Goal: Complete application form

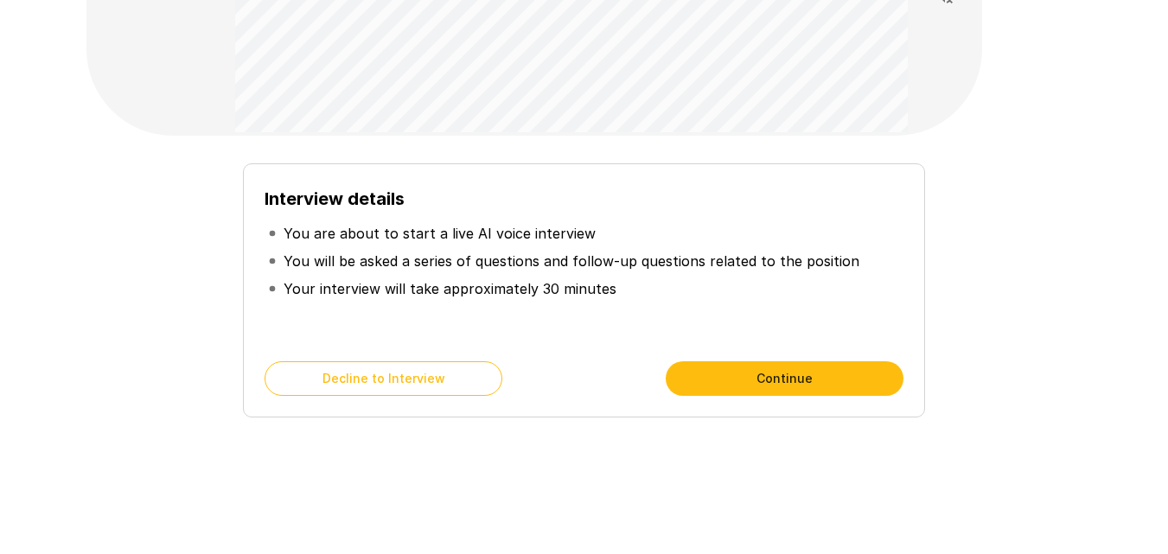
scroll to position [215, 0]
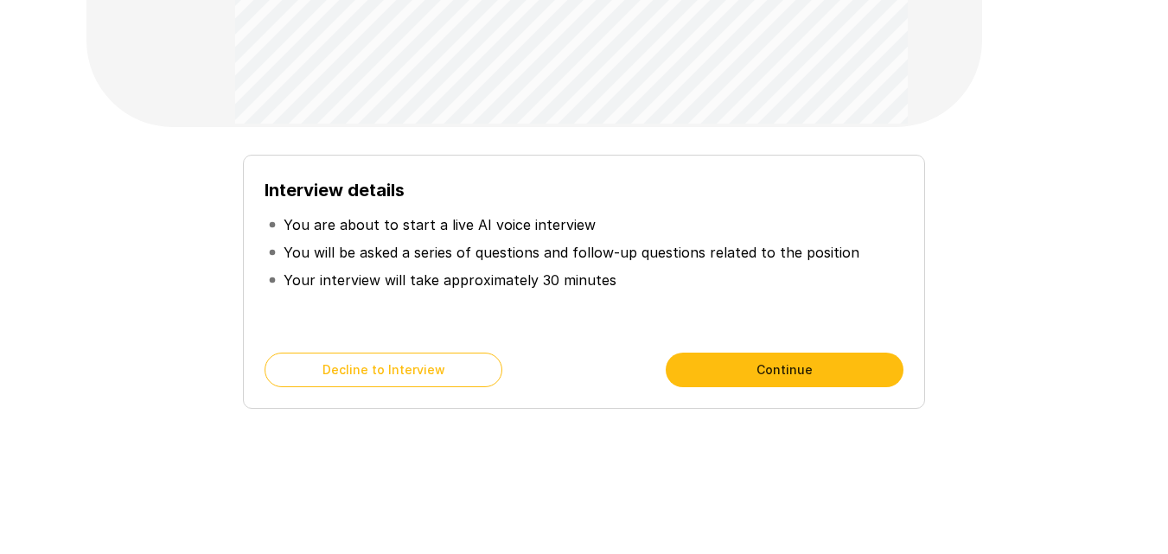
click at [784, 365] on button "Continue" at bounding box center [785, 370] width 238 height 35
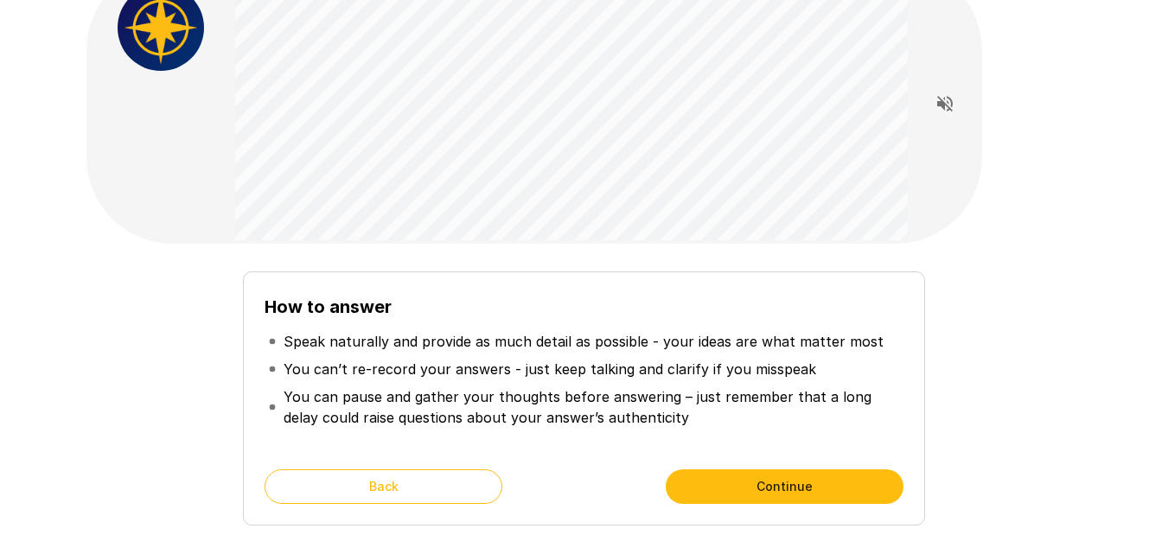
scroll to position [129, 0]
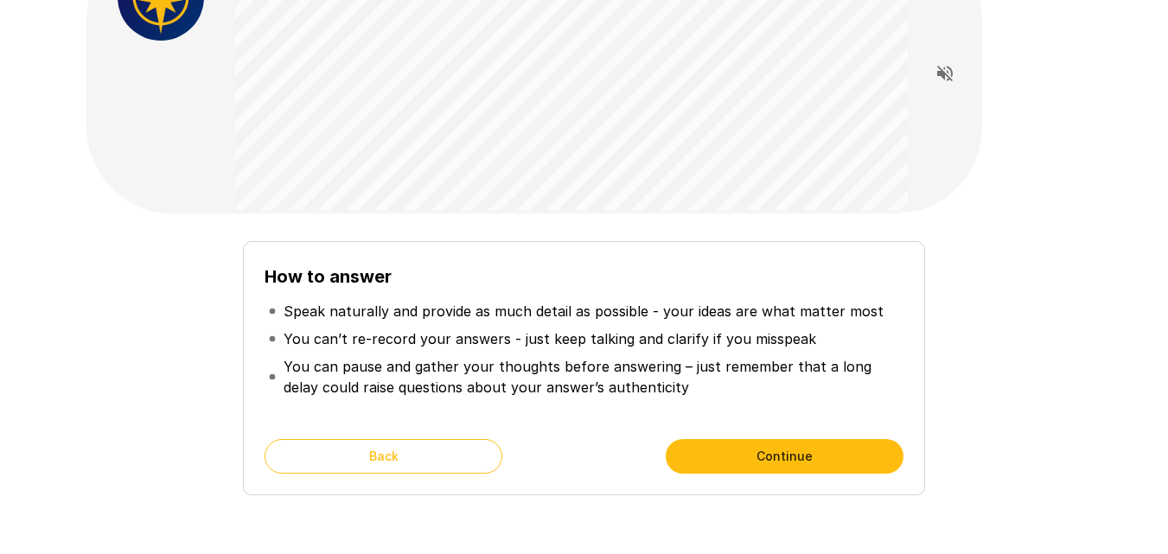
click at [799, 461] on button "Continue" at bounding box center [785, 456] width 238 height 35
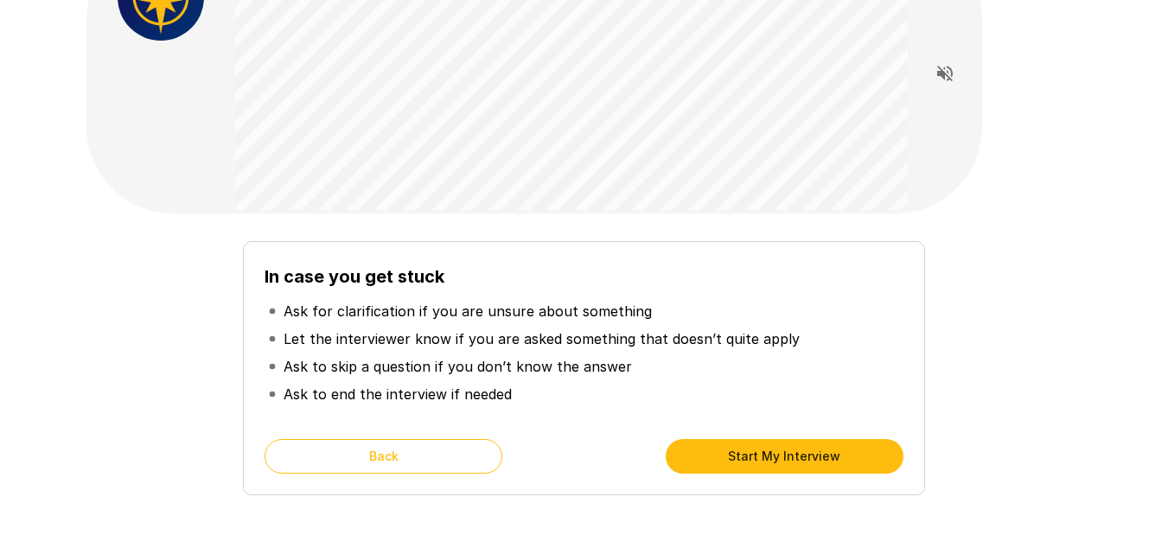
click at [799, 460] on button "Start My Interview" at bounding box center [785, 456] width 238 height 35
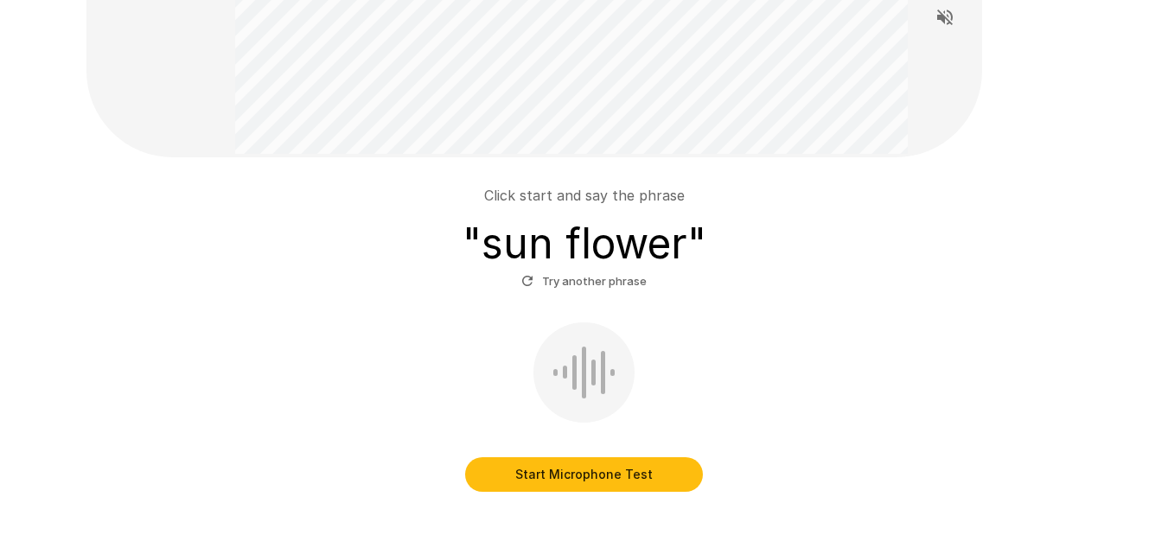
scroll to position [215, 0]
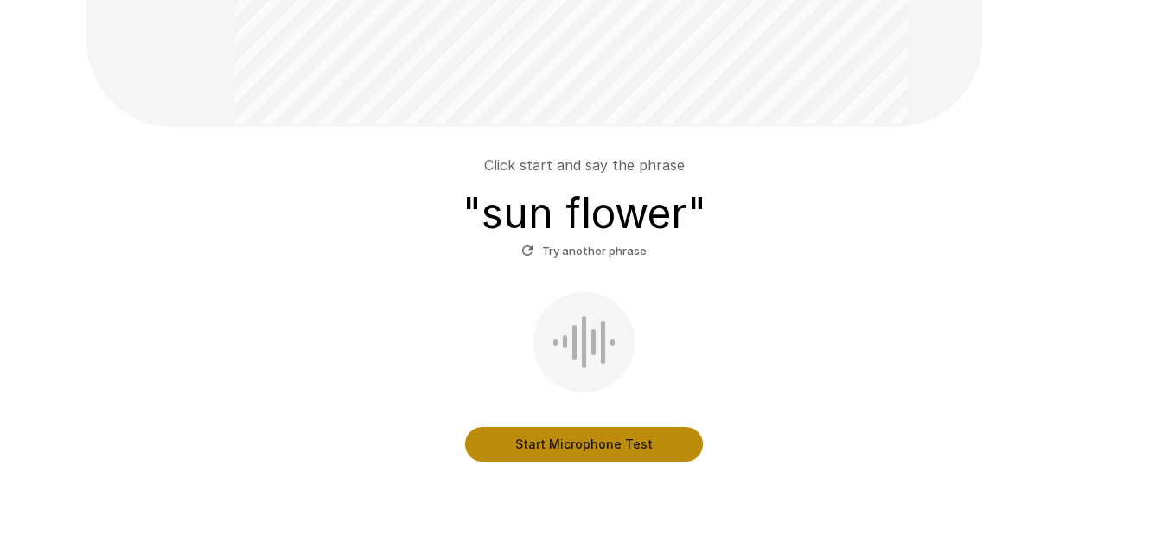
click at [572, 443] on button "Start Microphone Test" at bounding box center [584, 444] width 238 height 35
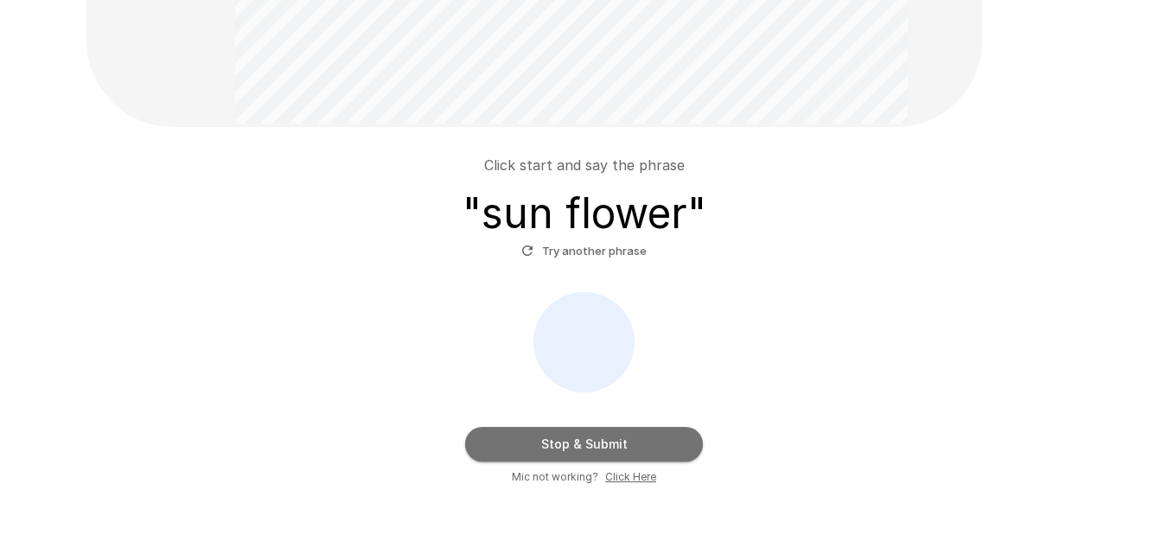
click at [630, 440] on button "Stop & Submit" at bounding box center [584, 444] width 238 height 35
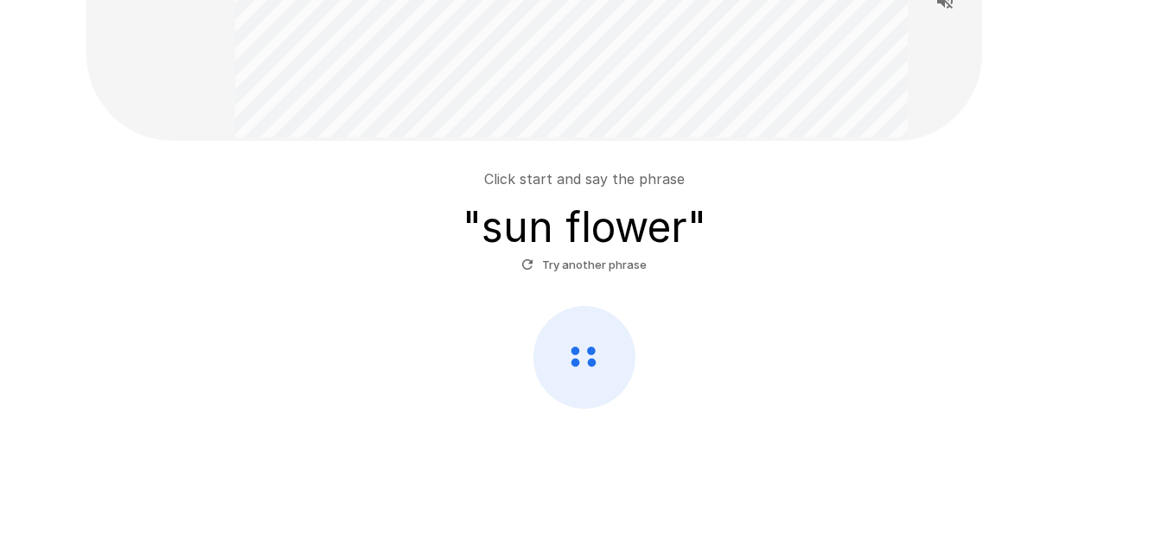
scroll to position [201, 0]
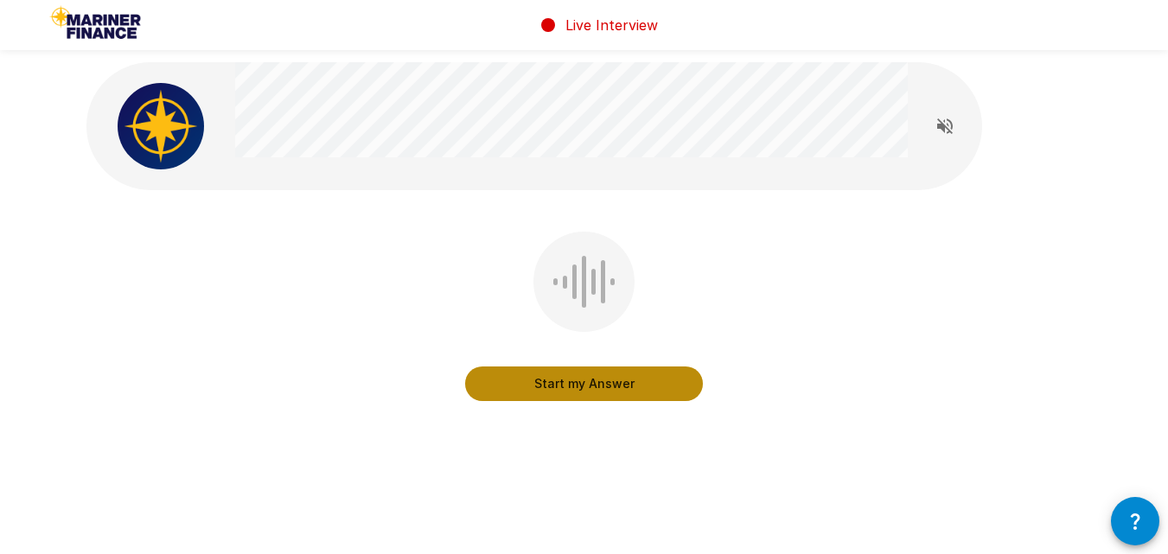
click at [573, 380] on button "Start my Answer" at bounding box center [584, 384] width 238 height 35
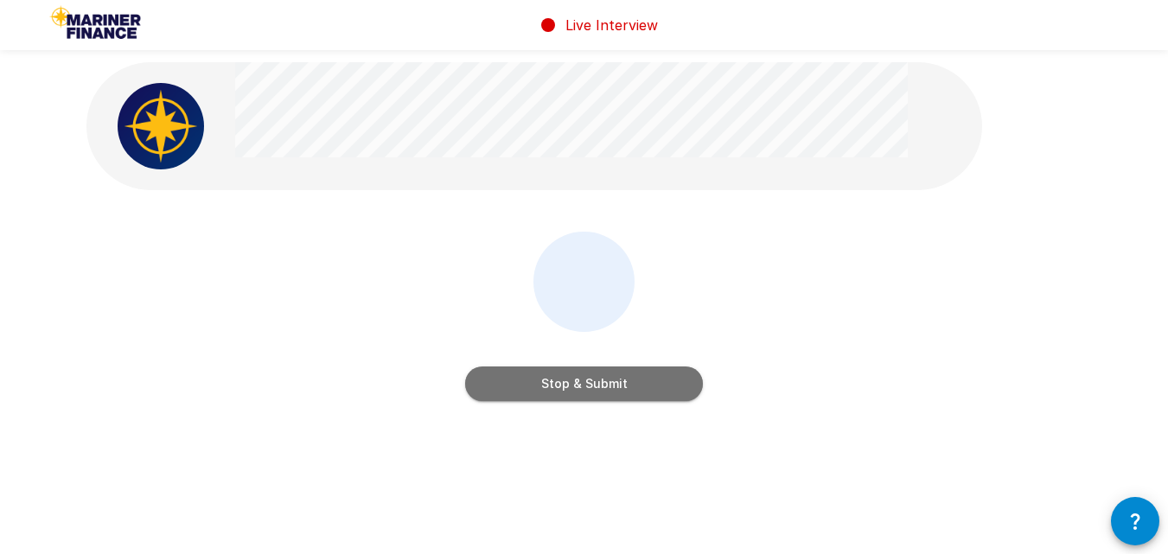
click at [574, 380] on button "Stop & Submit" at bounding box center [584, 384] width 238 height 35
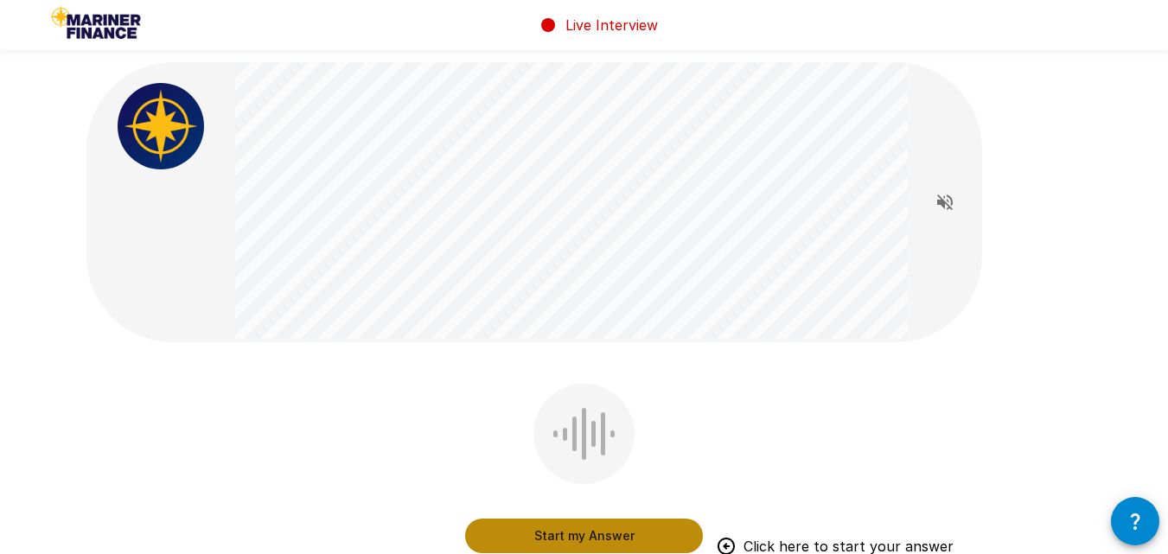
click at [597, 529] on button "Start my Answer" at bounding box center [584, 536] width 238 height 35
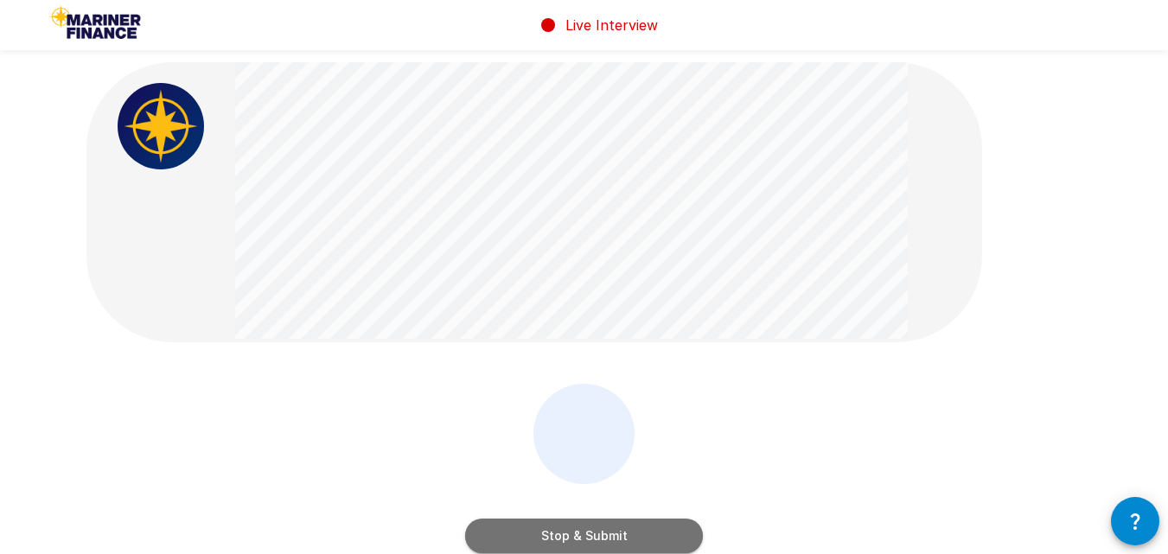
click at [597, 527] on button "Stop & Submit" at bounding box center [584, 536] width 238 height 35
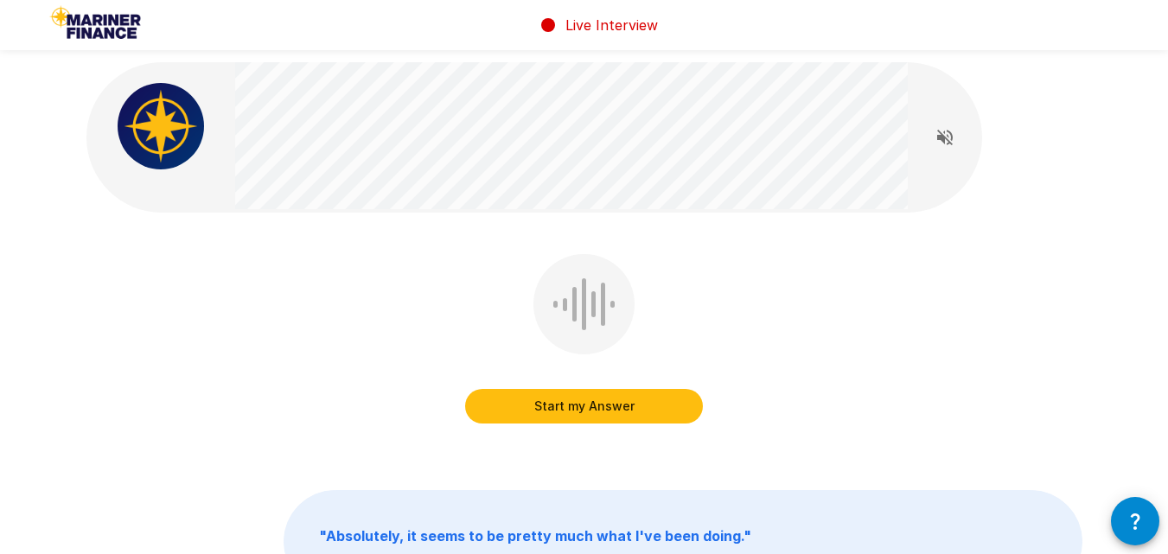
click at [589, 408] on button "Start my Answer" at bounding box center [584, 406] width 238 height 35
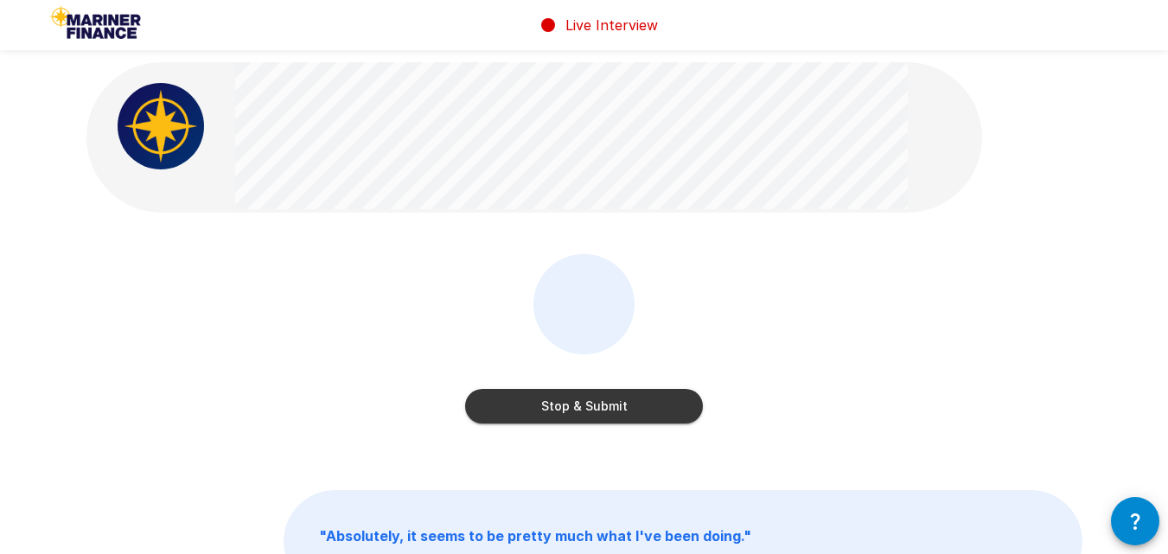
click at [591, 408] on button "Stop & Submit" at bounding box center [584, 406] width 238 height 35
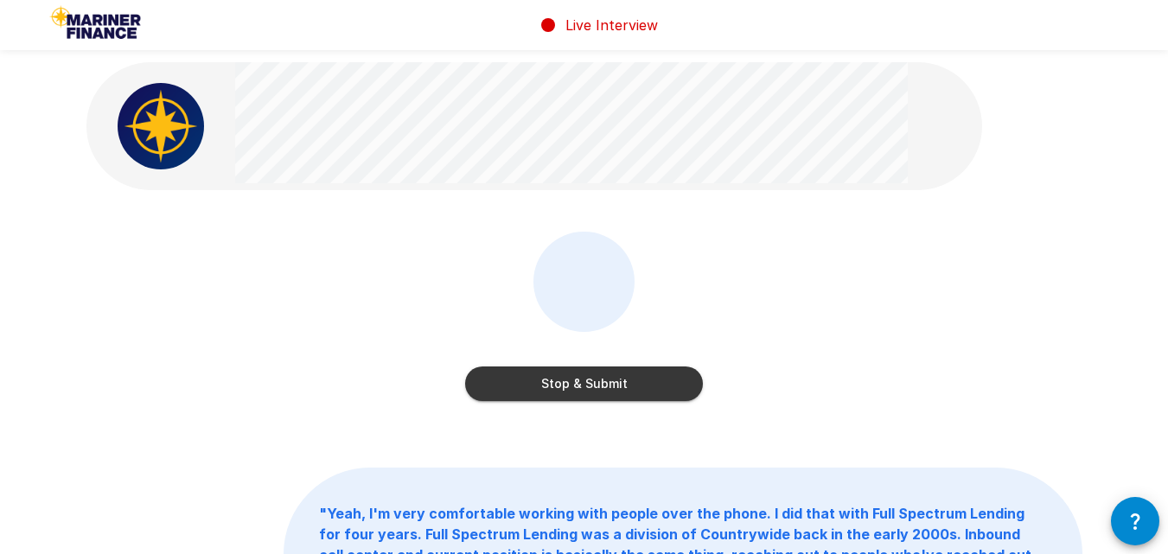
click at [577, 379] on button "Stop & Submit" at bounding box center [584, 384] width 238 height 35
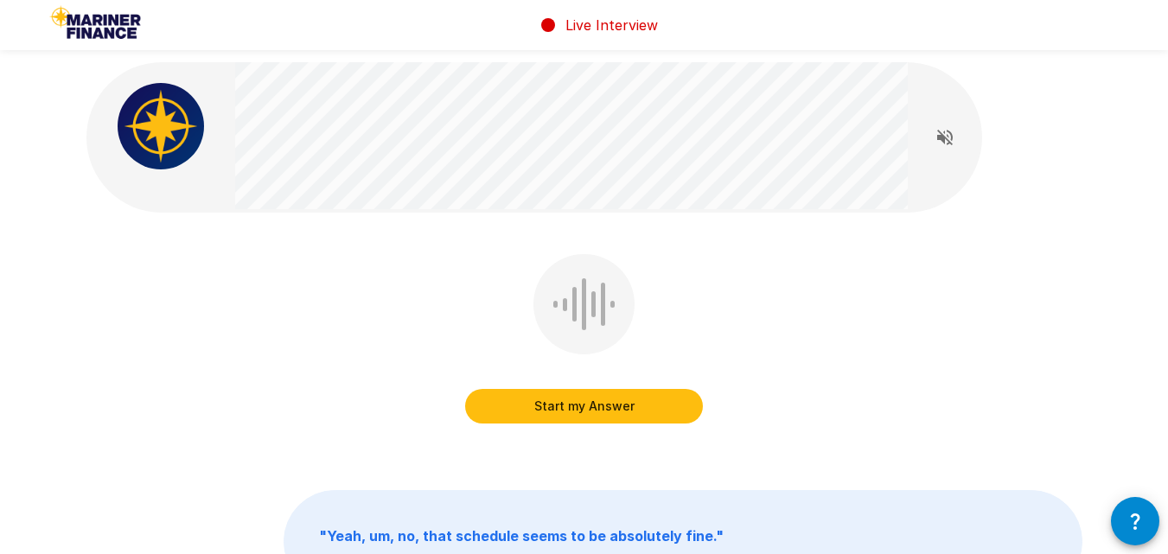
click at [588, 403] on button "Start my Answer" at bounding box center [584, 406] width 238 height 35
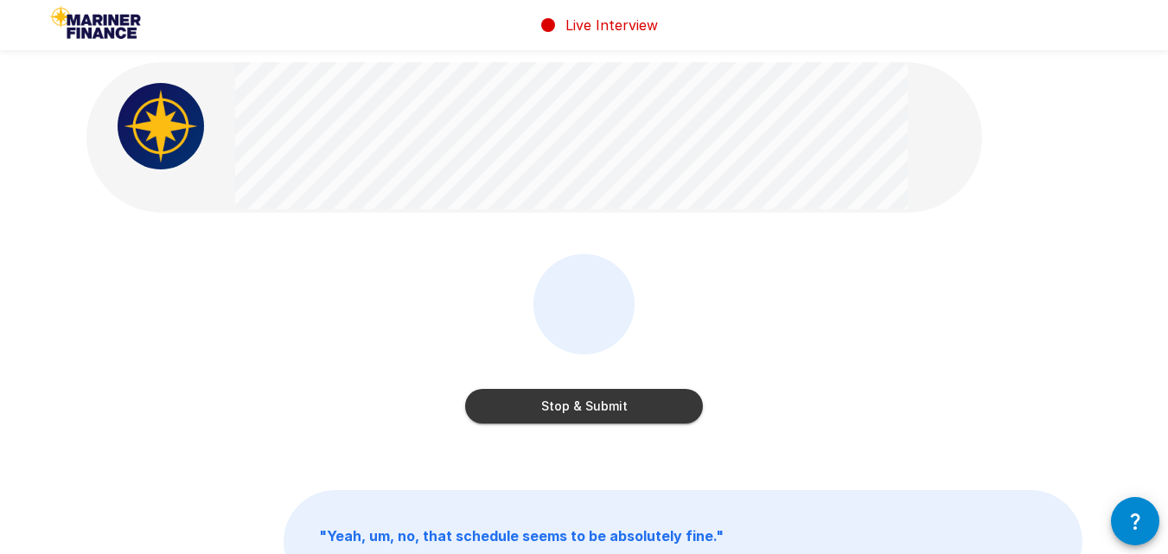
click at [588, 403] on button "Stop & Submit" at bounding box center [584, 406] width 238 height 35
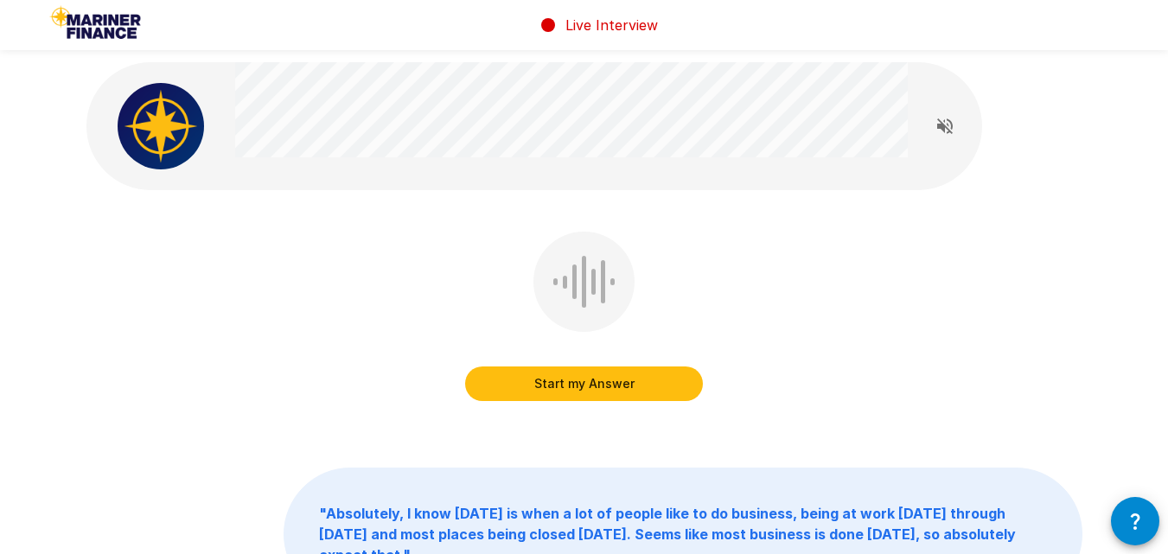
click at [582, 376] on button "Start my Answer" at bounding box center [584, 384] width 238 height 35
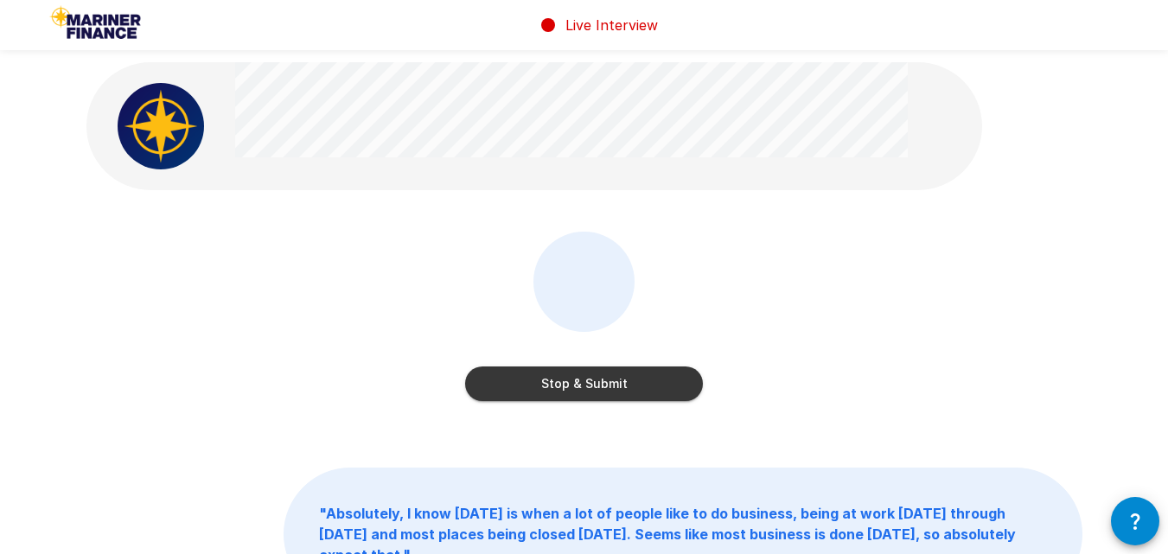
click at [582, 376] on button "Stop & Submit" at bounding box center [584, 384] width 238 height 35
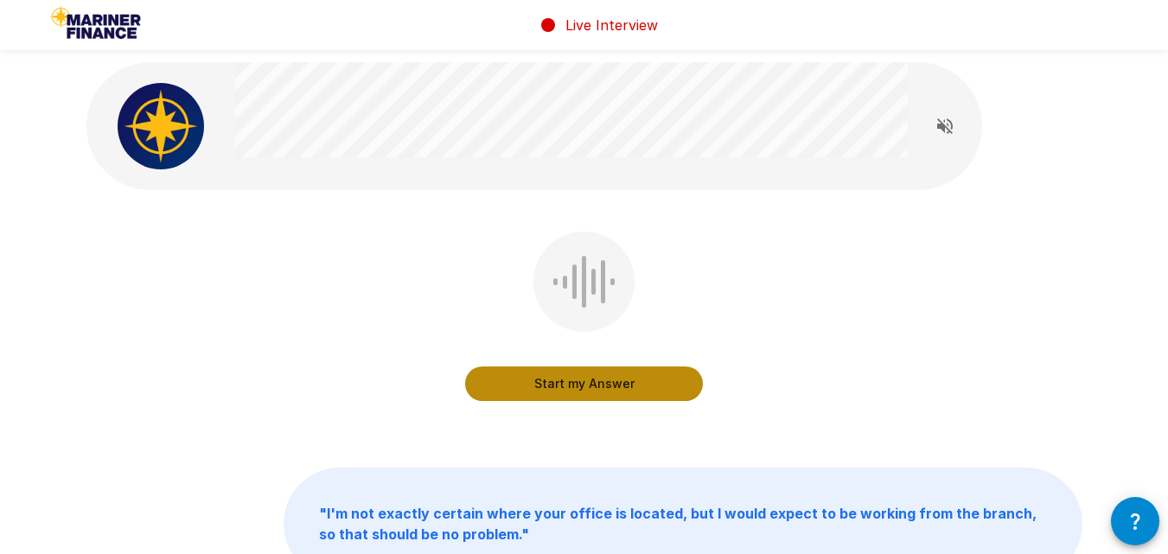
click at [588, 380] on button "Start my Answer" at bounding box center [584, 384] width 238 height 35
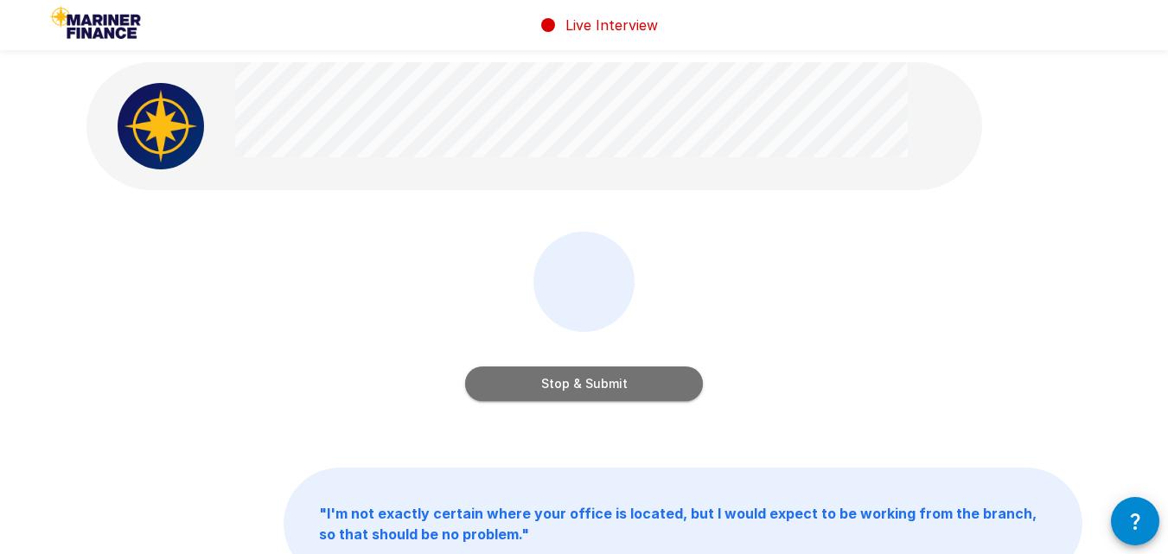
click at [584, 381] on button "Stop & Submit" at bounding box center [584, 384] width 238 height 35
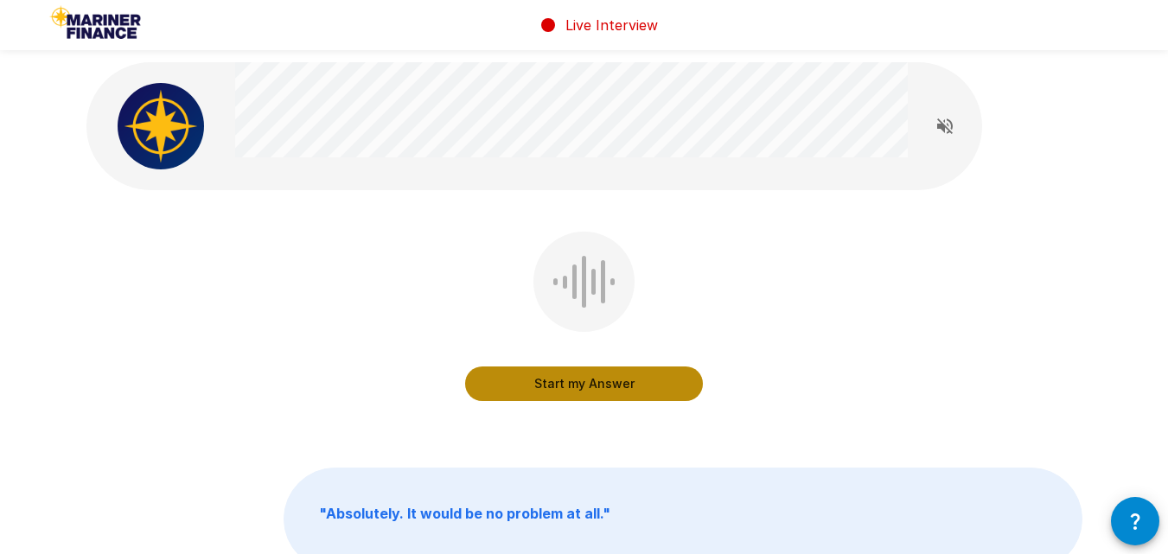
click at [584, 381] on button "Start my Answer" at bounding box center [584, 384] width 238 height 35
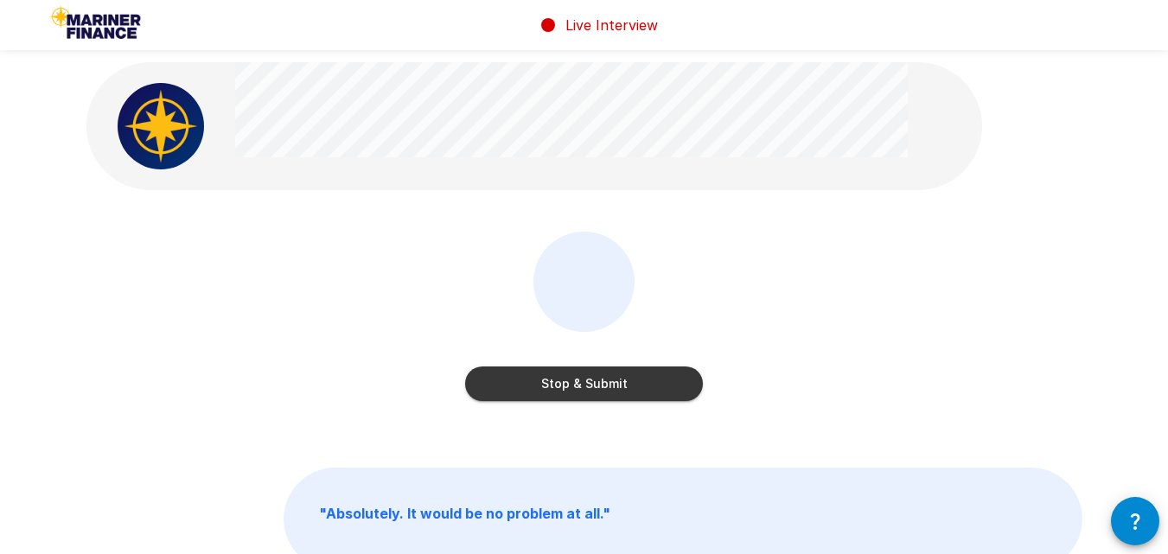
click at [584, 381] on button "Stop & Submit" at bounding box center [584, 384] width 238 height 35
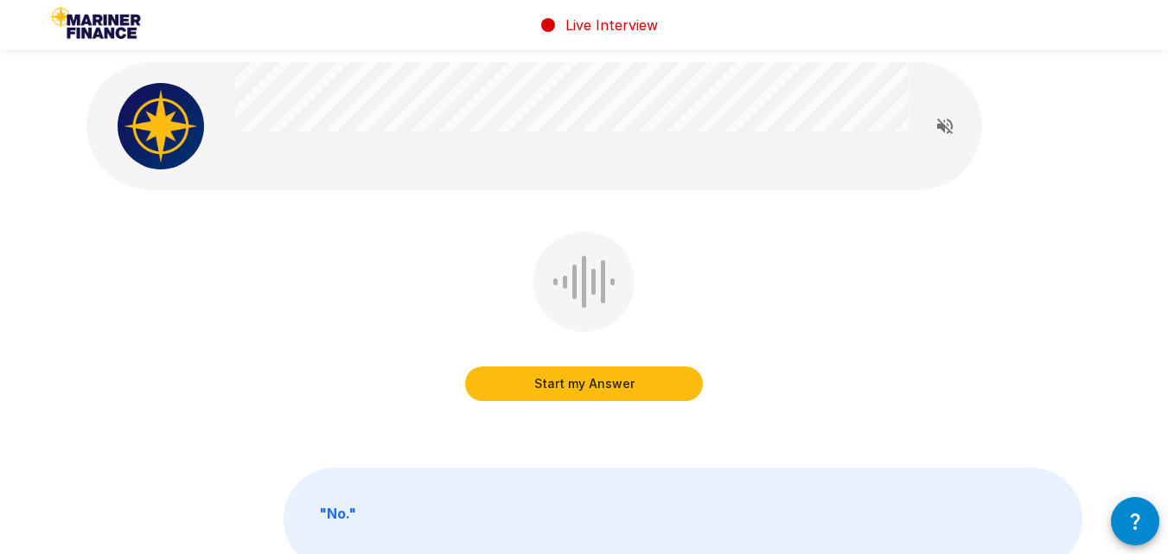
click at [584, 381] on button "Start my Answer" at bounding box center [584, 384] width 238 height 35
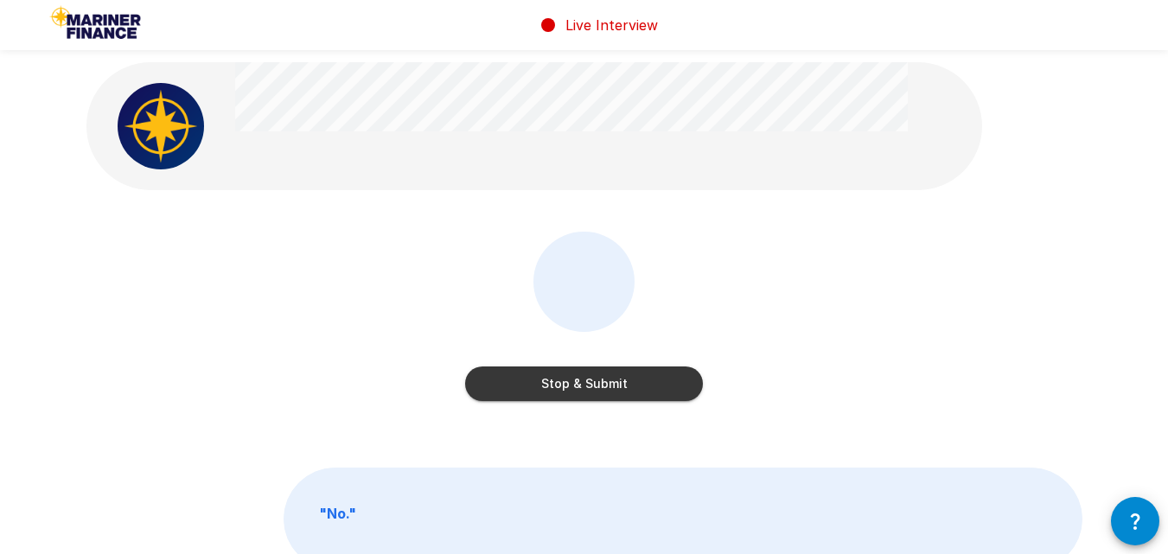
click at [584, 382] on button "Stop & Submit" at bounding box center [584, 384] width 238 height 35
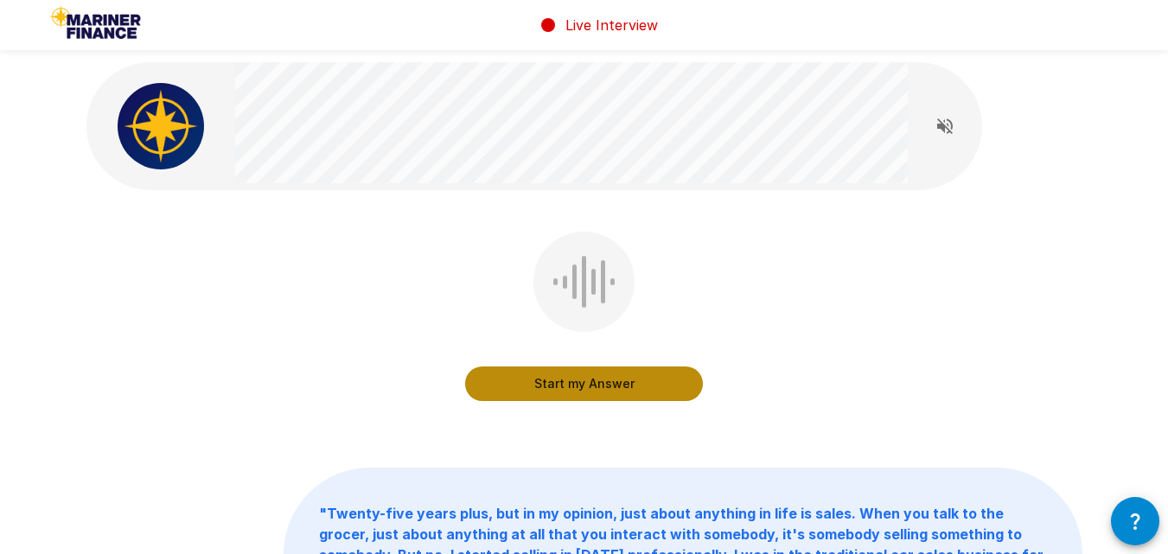
click at [575, 382] on button "Start my Answer" at bounding box center [584, 384] width 238 height 35
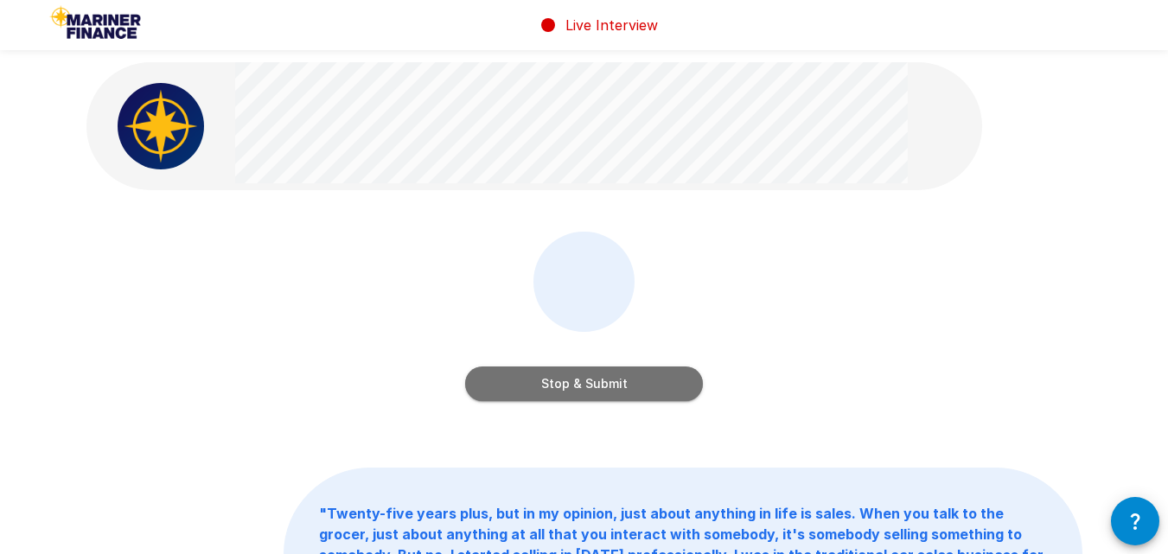
click at [575, 382] on button "Stop & Submit" at bounding box center [584, 384] width 238 height 35
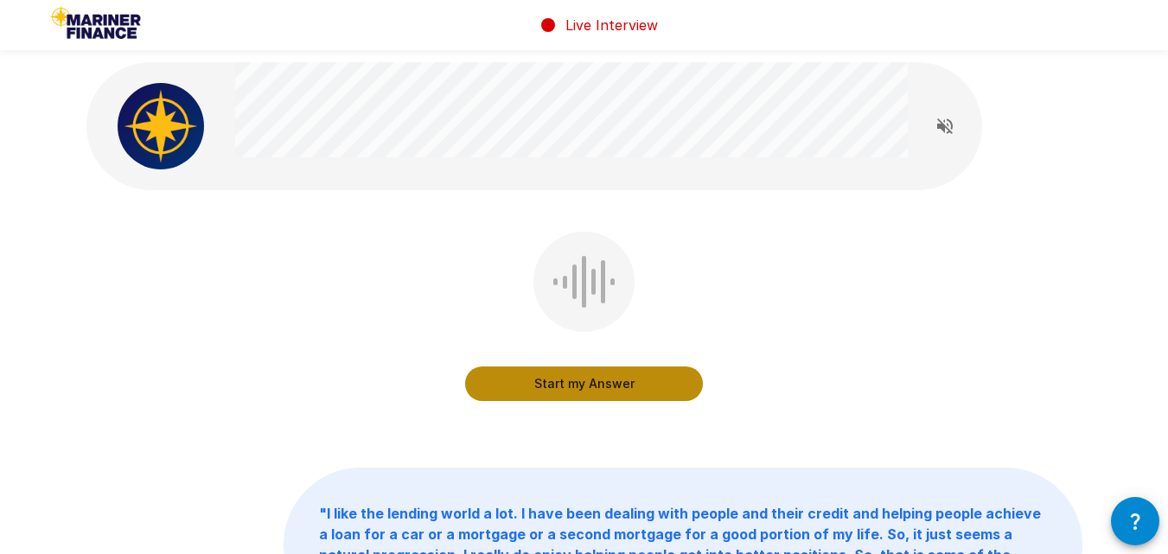
click at [591, 380] on button "Start my Answer" at bounding box center [584, 384] width 238 height 35
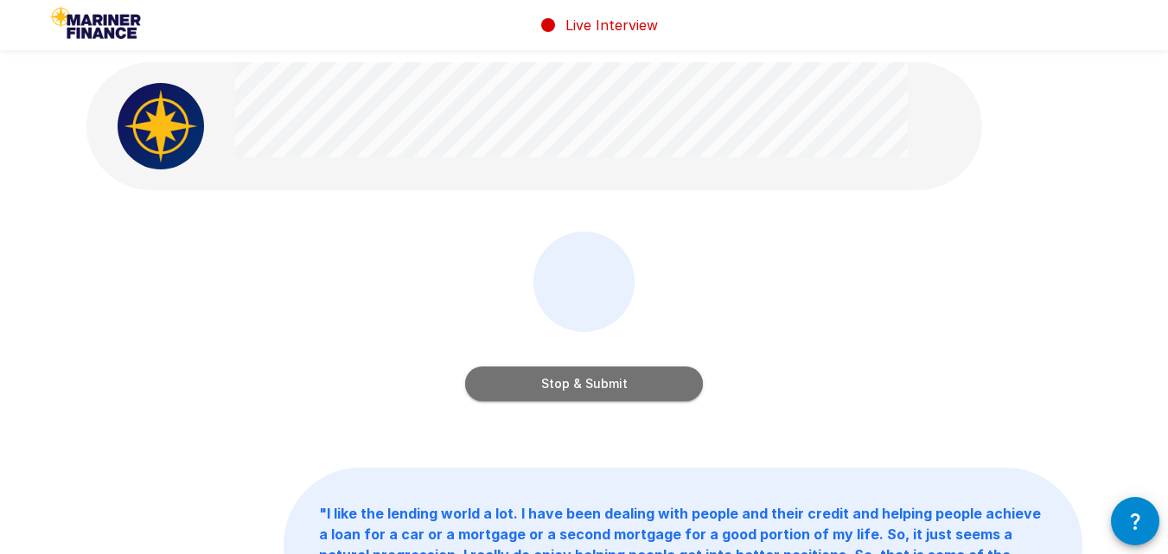
click at [579, 381] on button "Stop & Submit" at bounding box center [584, 384] width 238 height 35
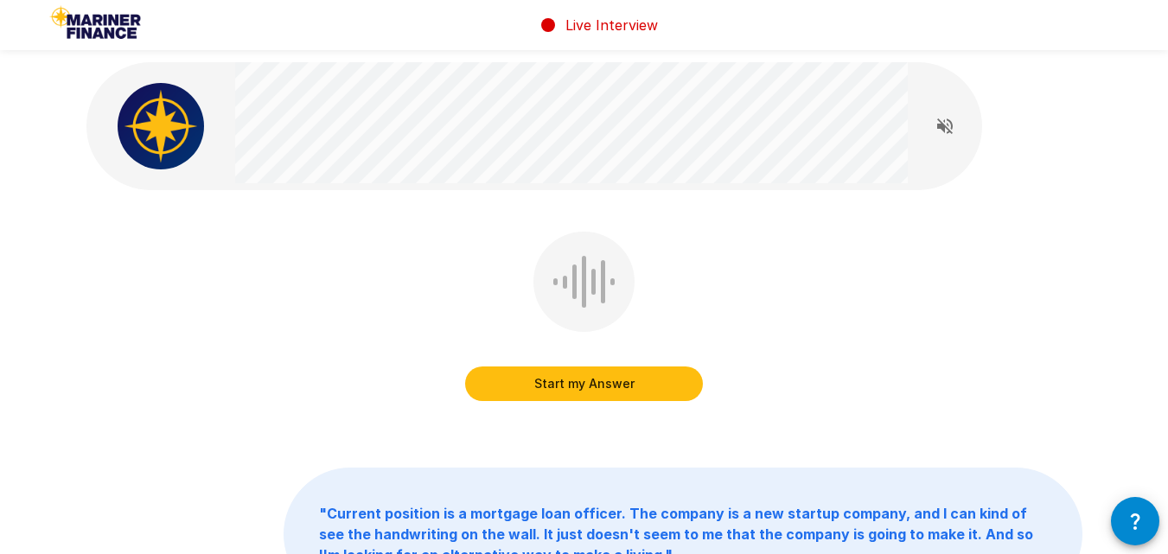
click at [579, 380] on button "Start my Answer" at bounding box center [584, 384] width 238 height 35
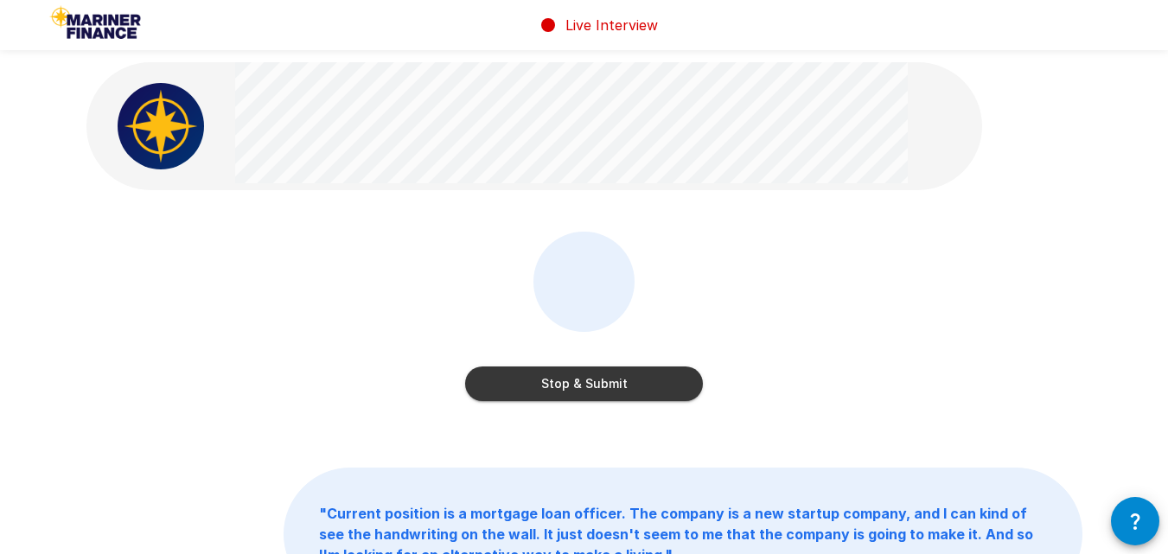
click at [579, 380] on button "Stop & Submit" at bounding box center [584, 384] width 238 height 35
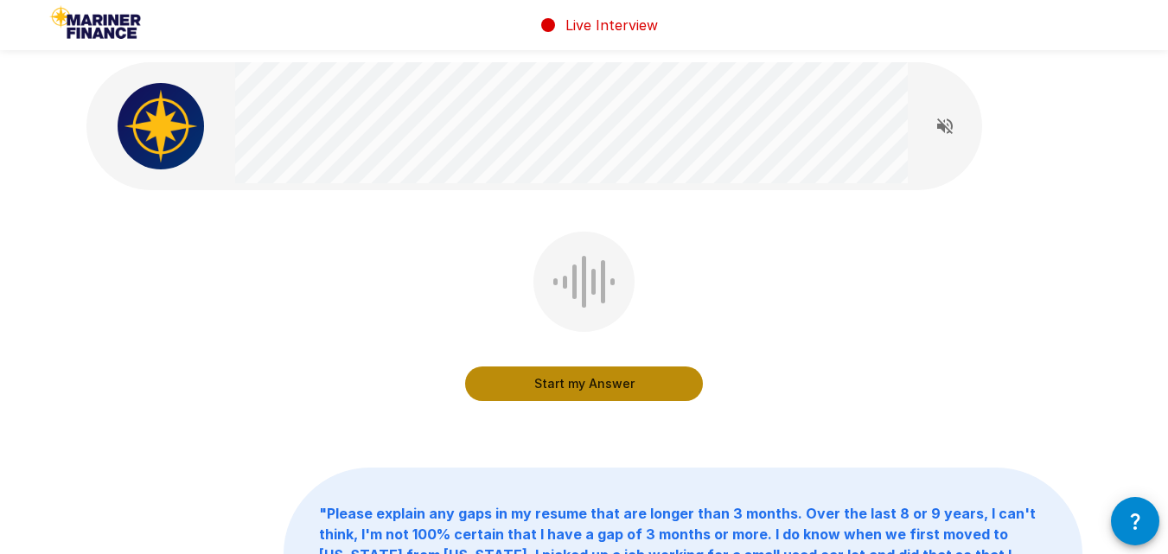
click at [583, 384] on button "Start my Answer" at bounding box center [584, 384] width 238 height 35
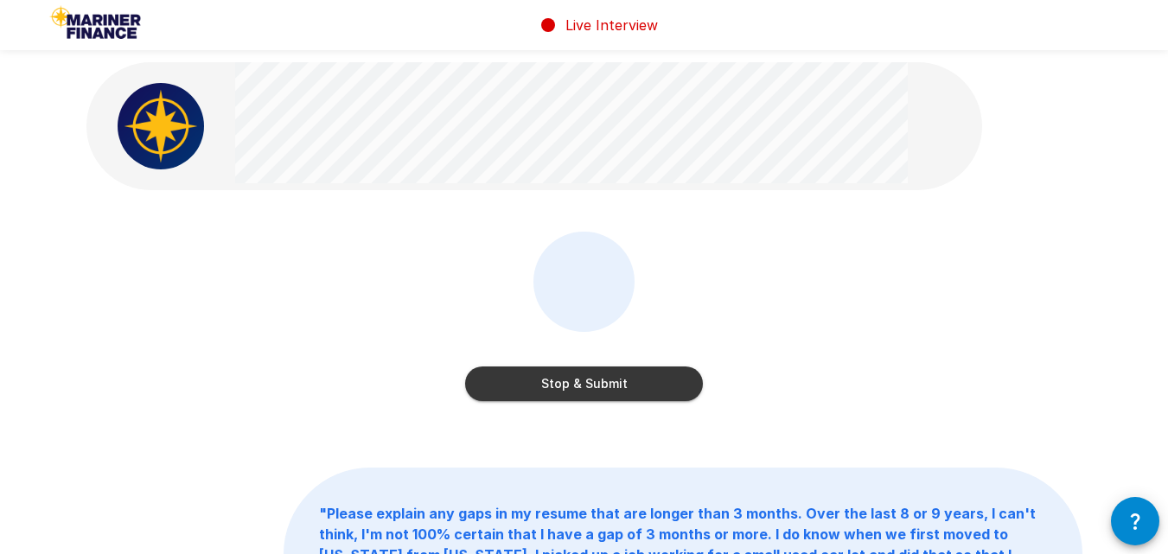
click at [583, 384] on button "Stop & Submit" at bounding box center [584, 384] width 238 height 35
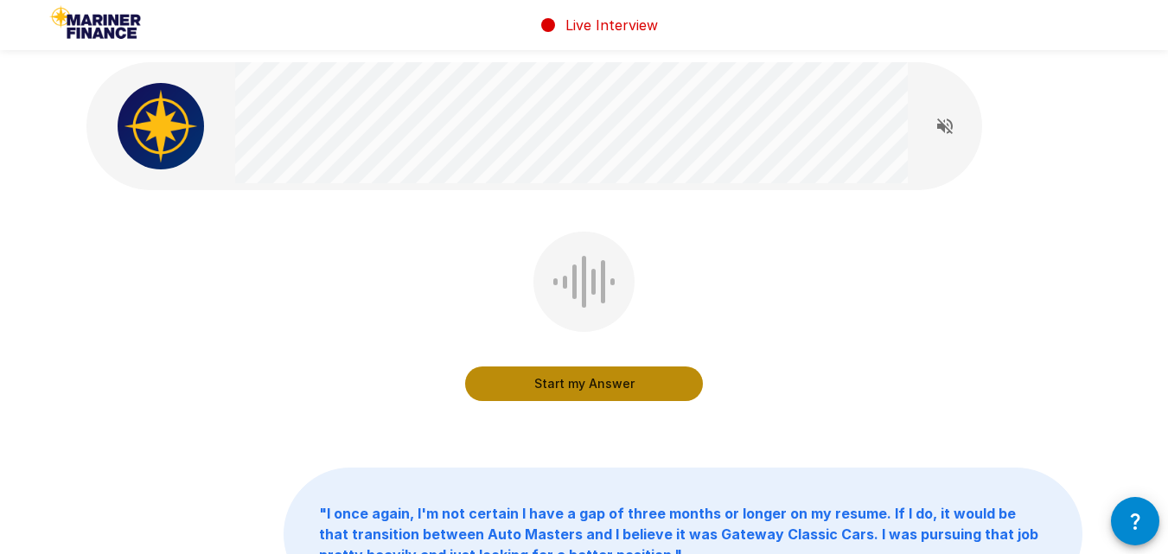
click at [583, 384] on button "Start my Answer" at bounding box center [584, 384] width 238 height 35
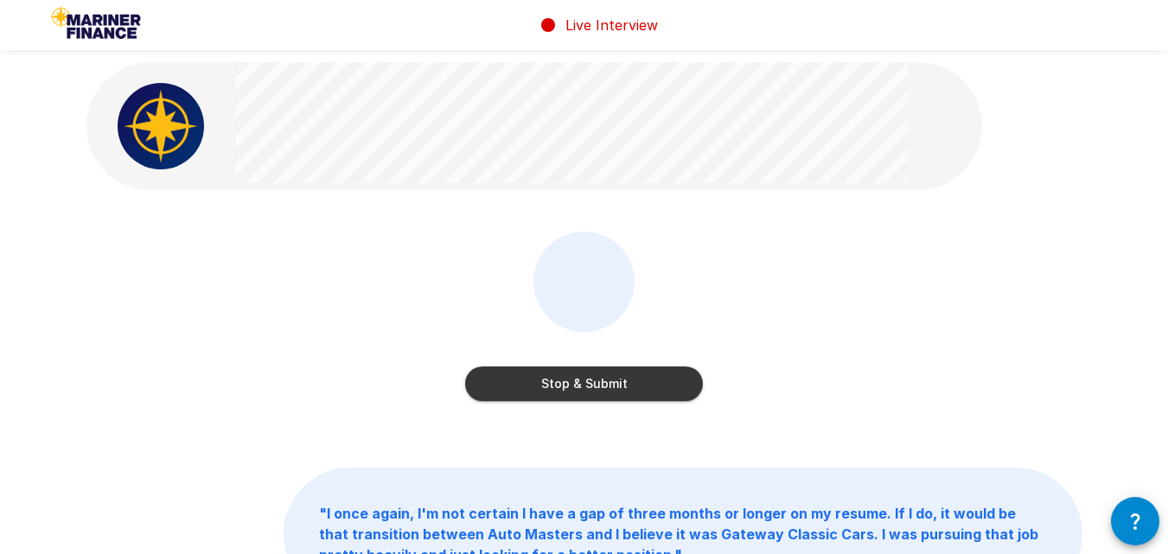
click at [583, 383] on button "Stop & Submit" at bounding box center [584, 384] width 238 height 35
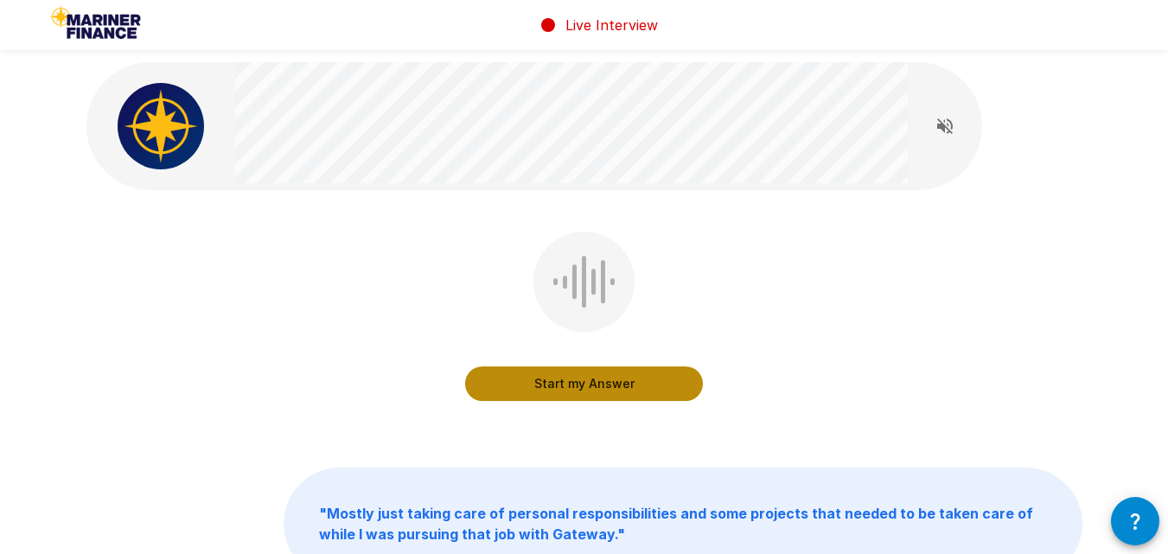
click at [583, 383] on button "Start my Answer" at bounding box center [584, 384] width 238 height 35
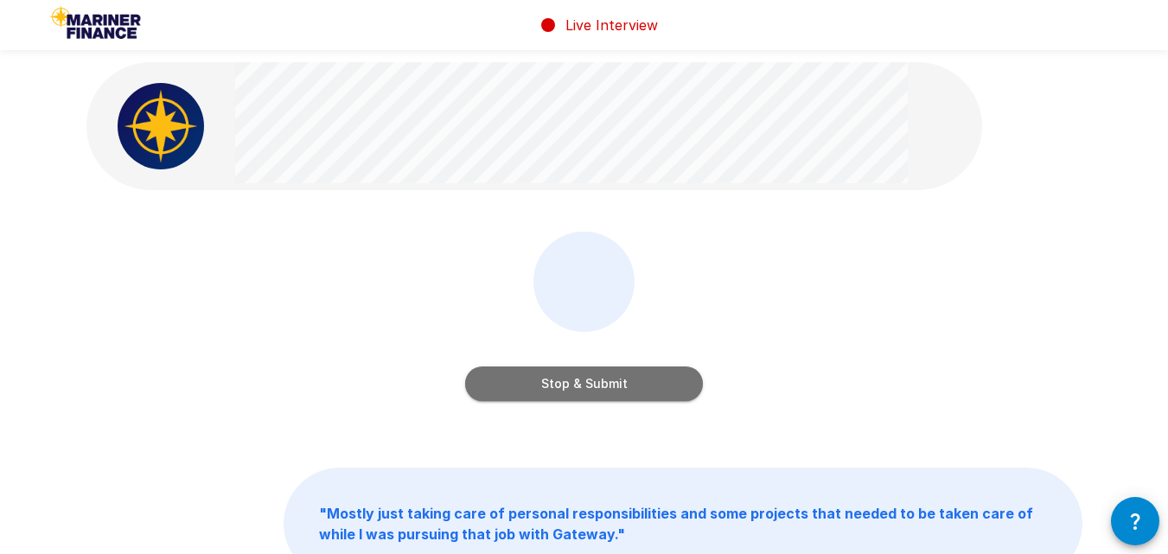
click at [583, 383] on button "Stop & Submit" at bounding box center [584, 384] width 238 height 35
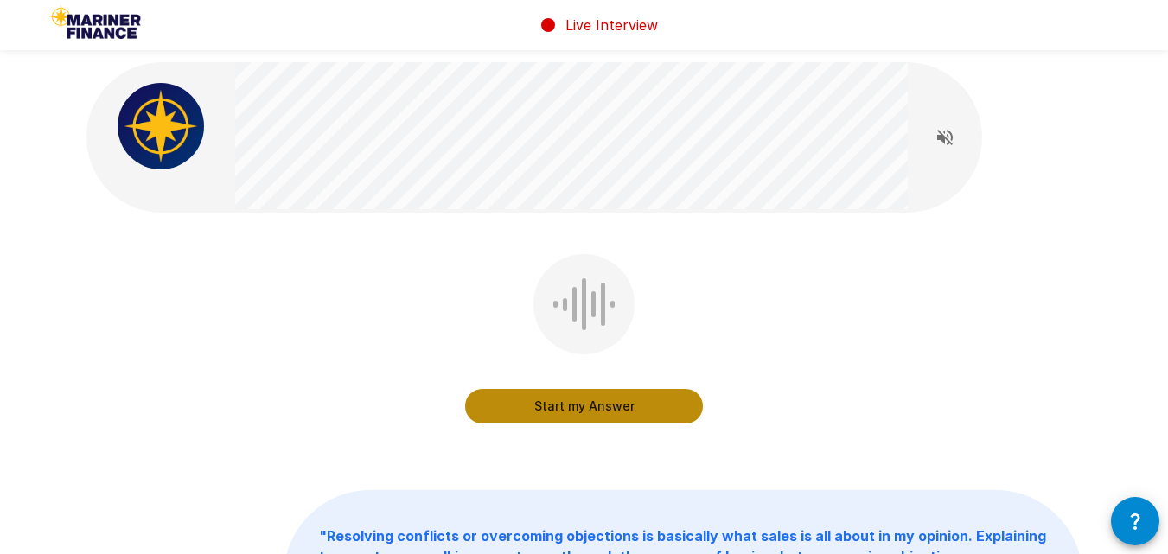
click at [607, 406] on button "Start my Answer" at bounding box center [584, 406] width 238 height 35
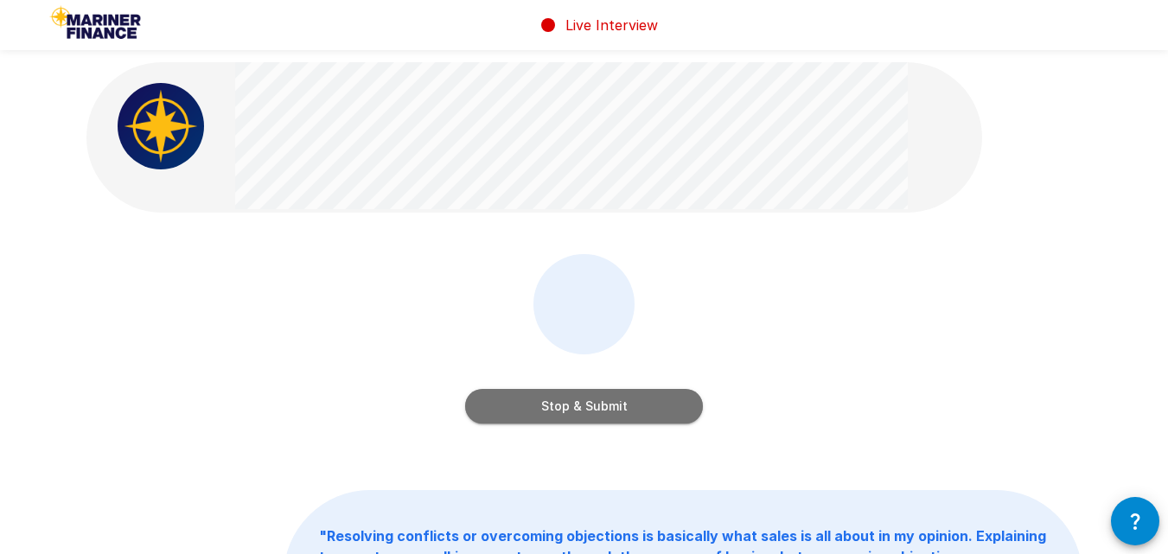
click at [607, 406] on button "Stop & Submit" at bounding box center [584, 406] width 238 height 35
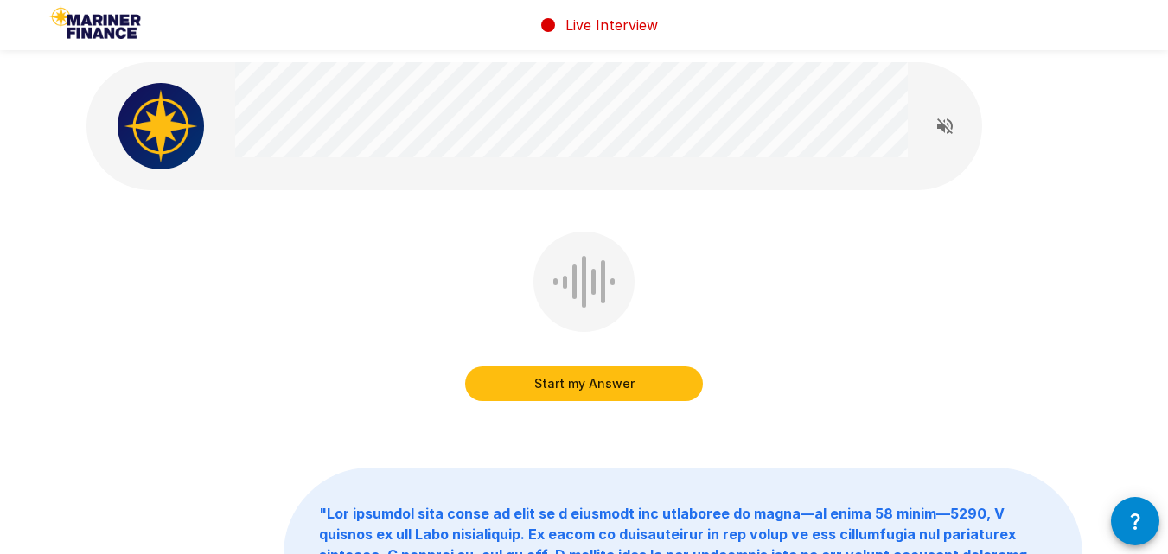
click at [584, 374] on button "Start my Answer" at bounding box center [584, 384] width 238 height 35
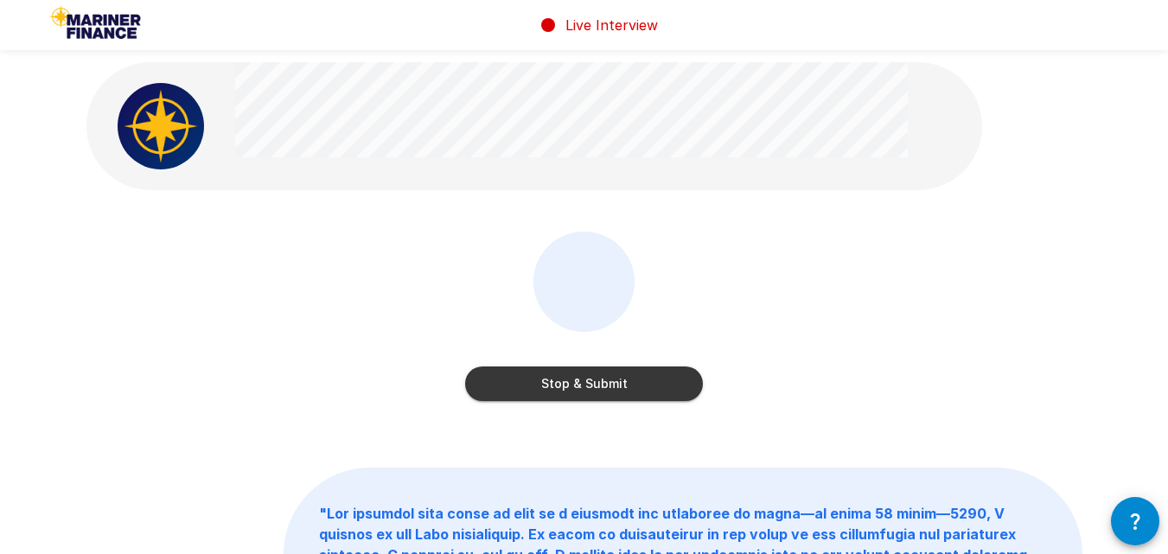
click at [593, 385] on button "Stop & Submit" at bounding box center [584, 384] width 238 height 35
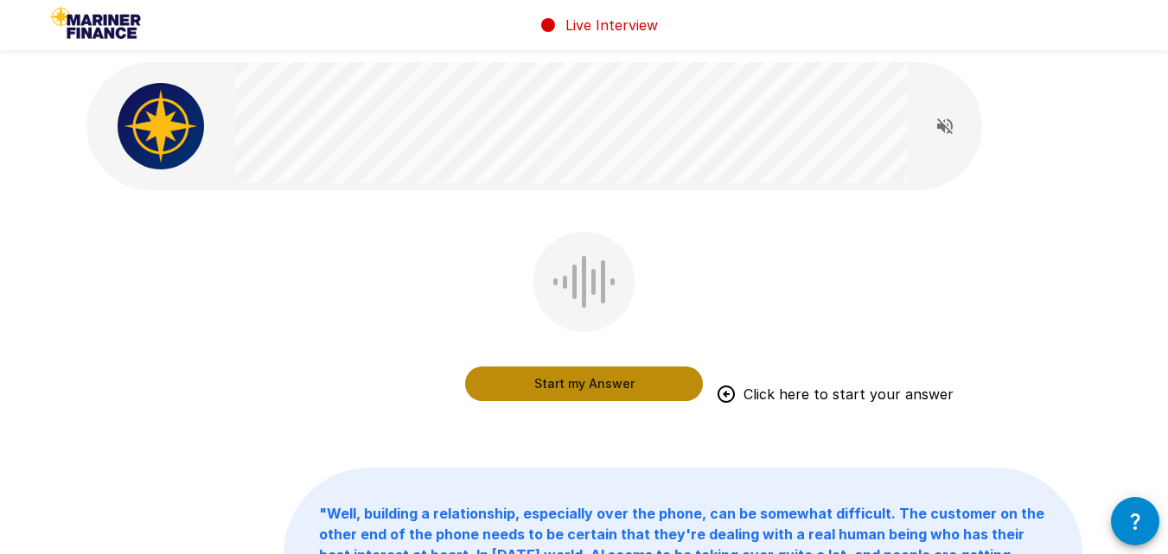
click at [593, 385] on button "Start my Answer" at bounding box center [584, 384] width 238 height 35
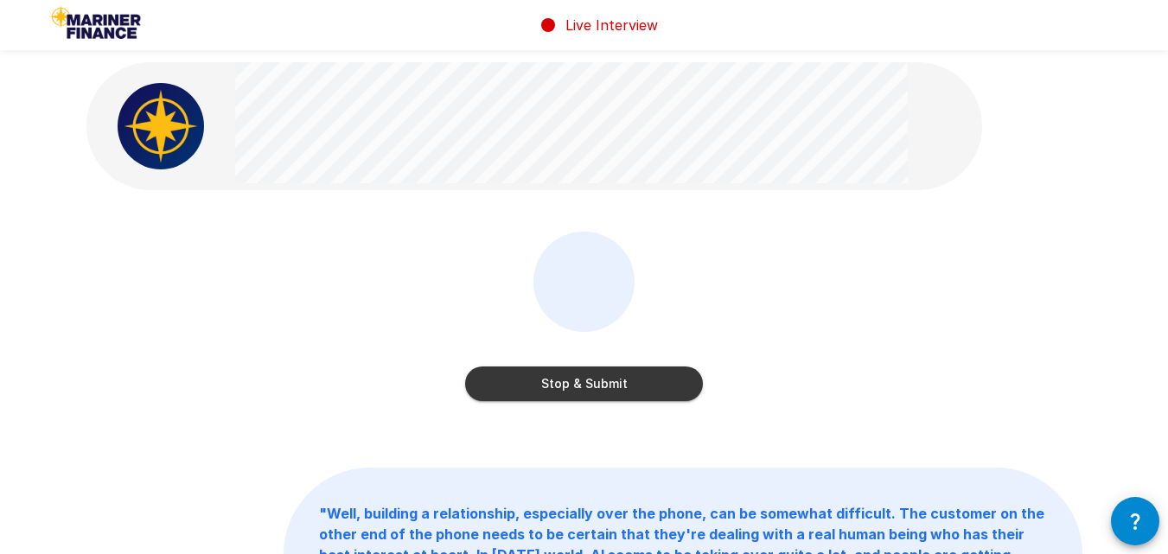
click at [593, 385] on button "Stop & Submit" at bounding box center [584, 384] width 238 height 35
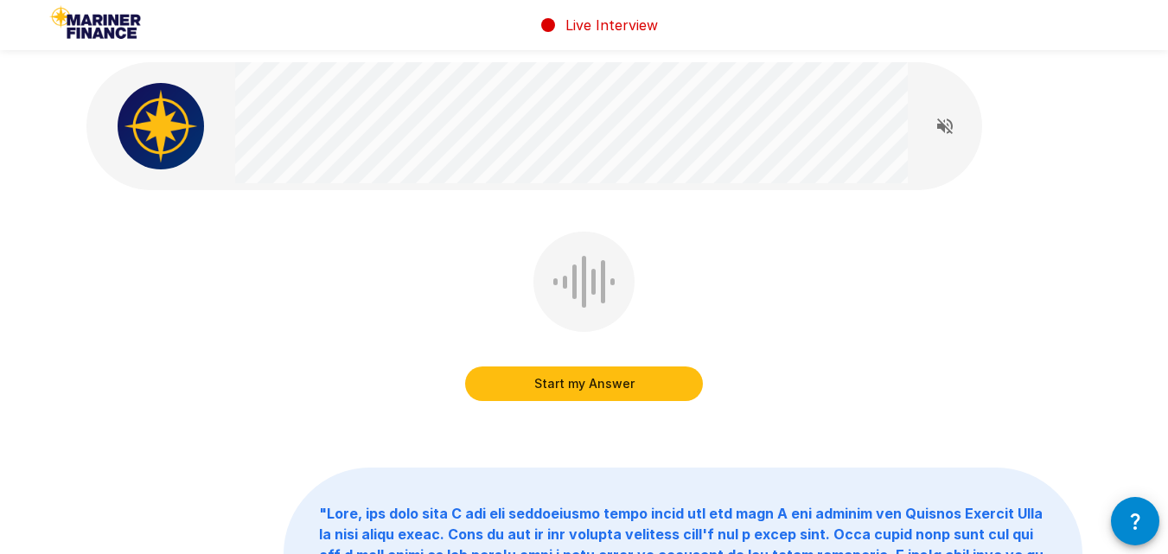
click at [572, 386] on button "Start my Answer" at bounding box center [584, 384] width 238 height 35
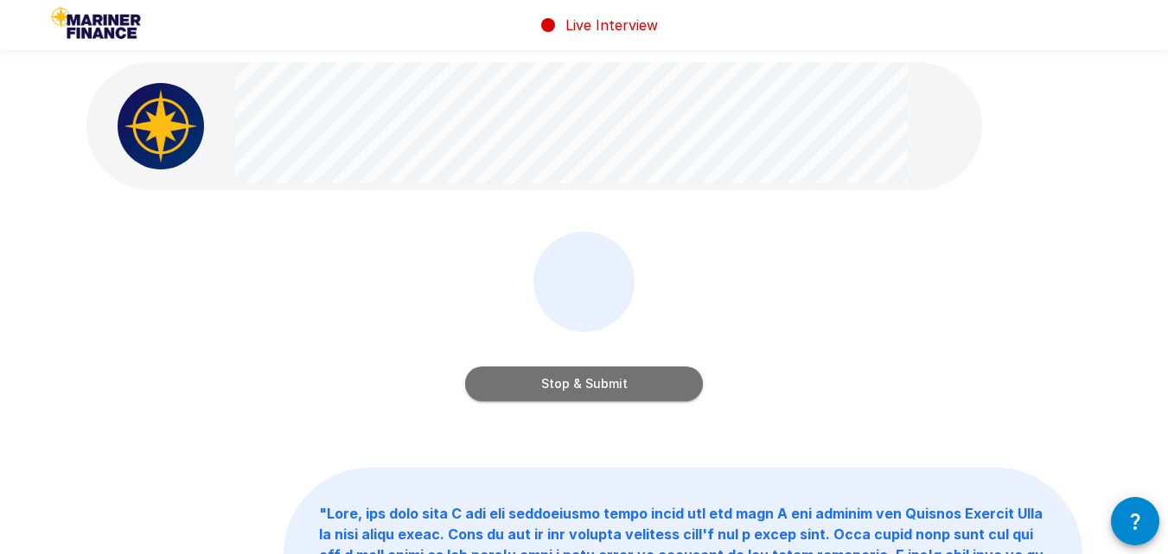
click at [570, 387] on button "Stop & Submit" at bounding box center [584, 384] width 238 height 35
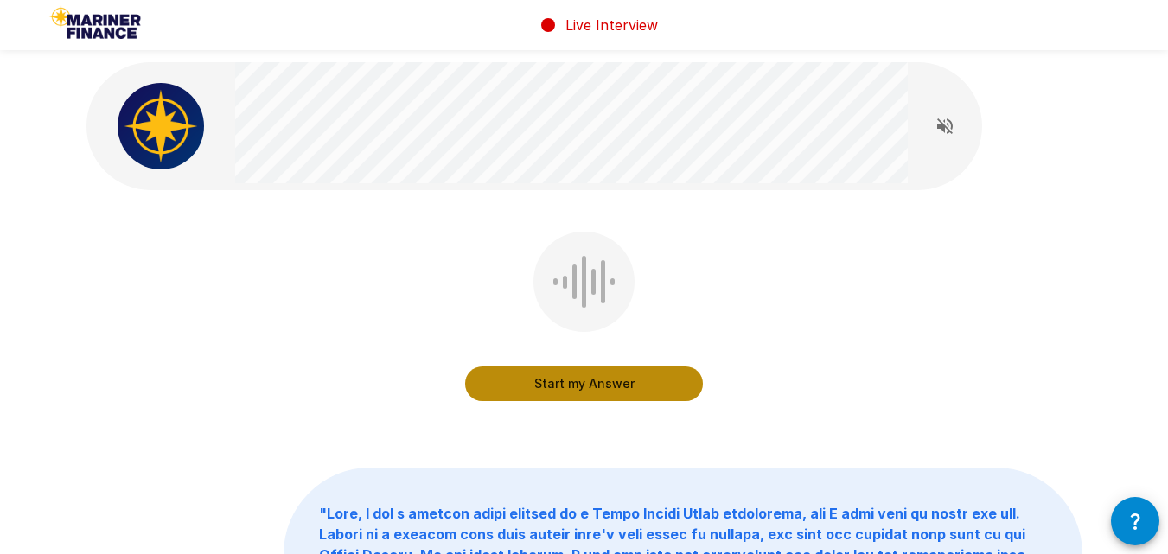
click at [606, 384] on button "Start my Answer" at bounding box center [584, 384] width 238 height 35
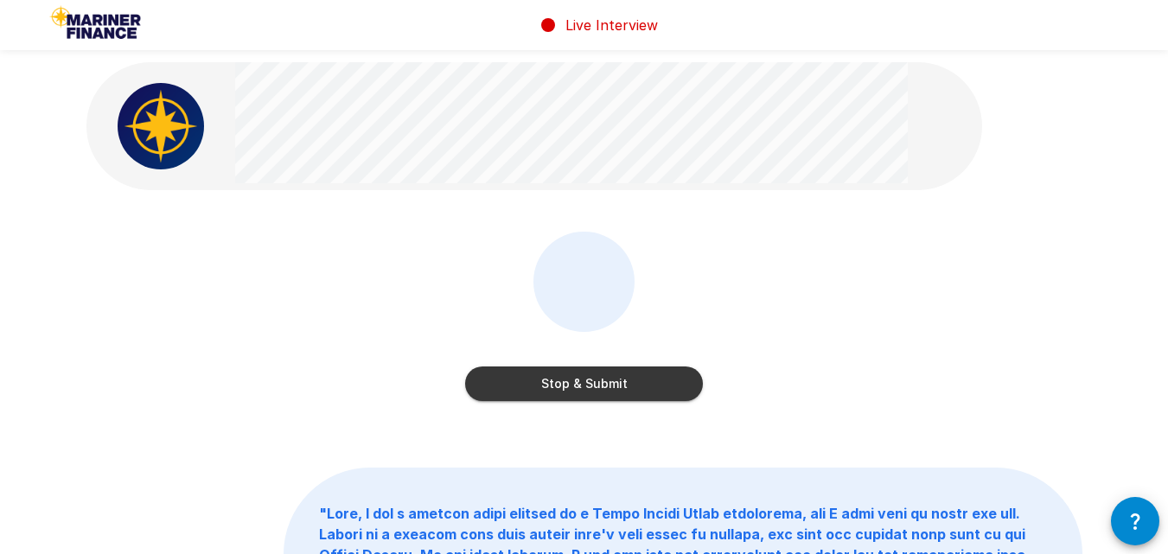
click at [606, 384] on button "Stop & Submit" at bounding box center [584, 384] width 238 height 35
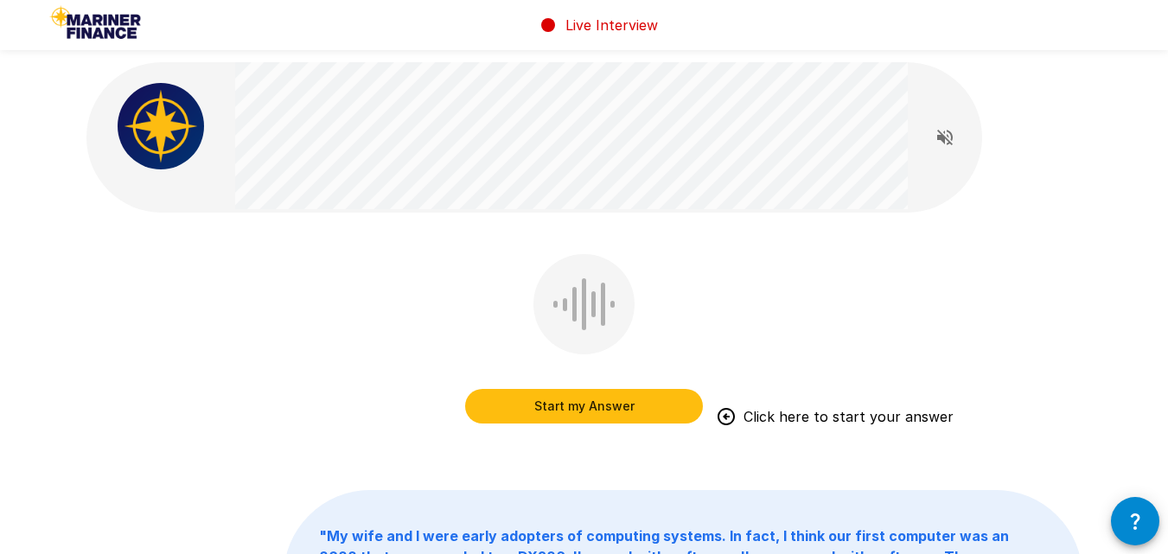
click at [556, 403] on button "Start my Answer" at bounding box center [584, 406] width 238 height 35
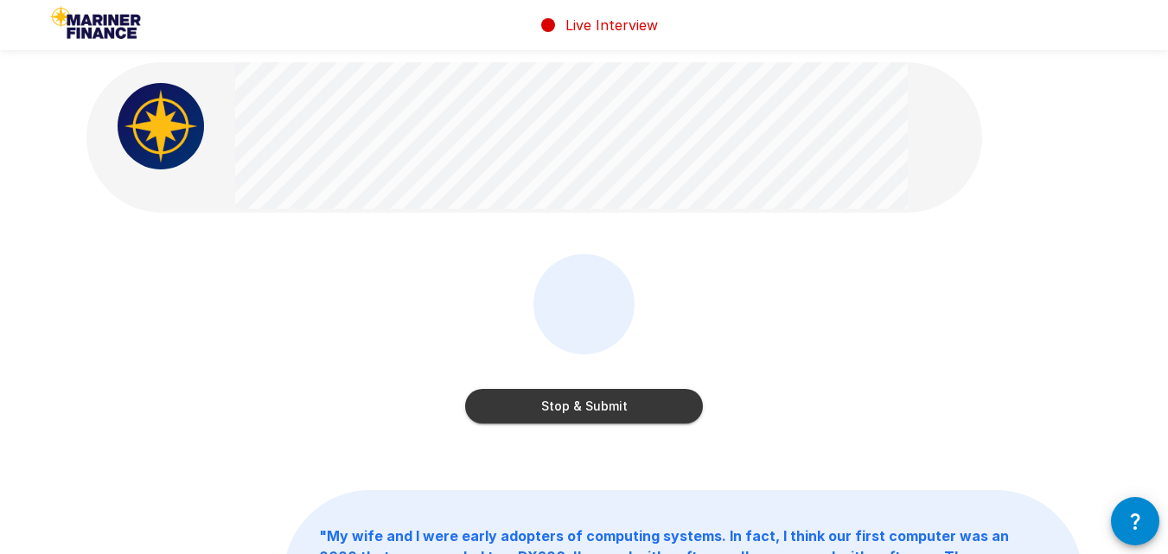
click at [556, 403] on button "Stop & Submit" at bounding box center [584, 406] width 238 height 35
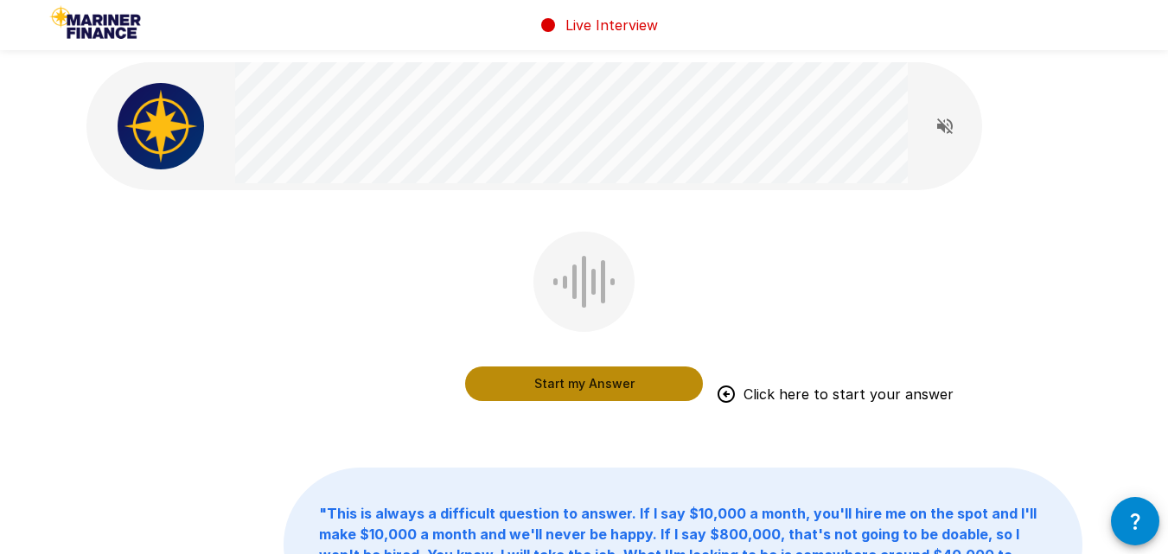
click at [576, 383] on button "Start my Answer" at bounding box center [584, 384] width 238 height 35
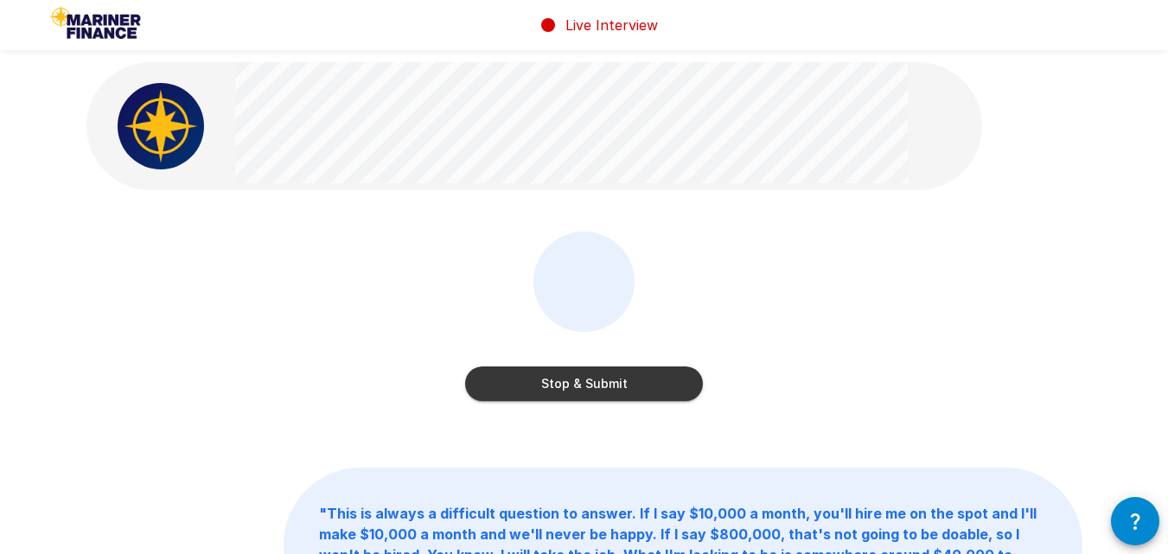
click at [576, 382] on button "Stop & Submit" at bounding box center [584, 384] width 238 height 35
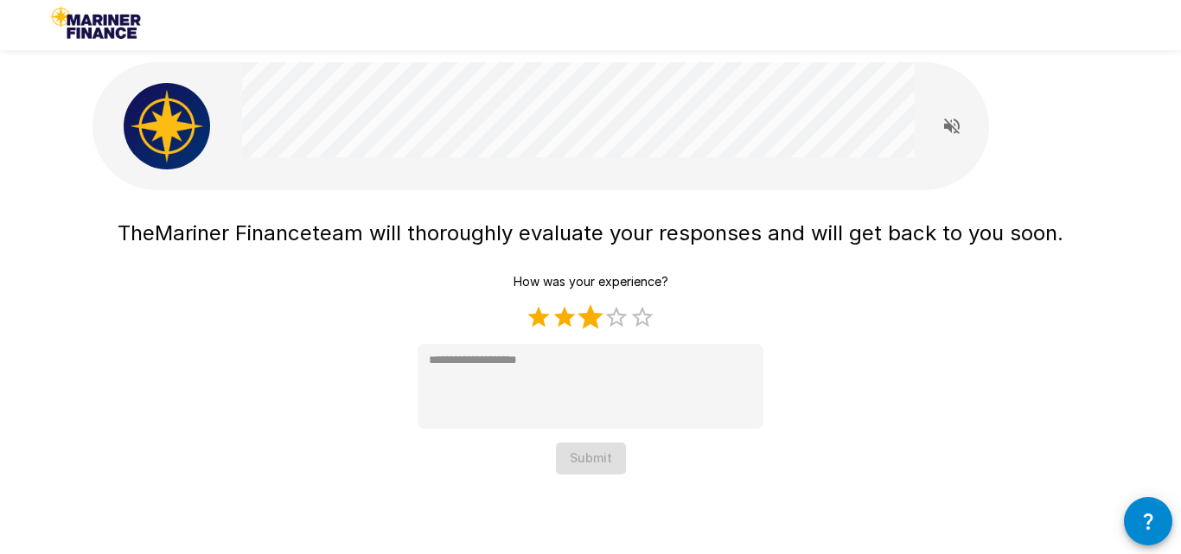
drag, startPoint x: 578, startPoint y: 322, endPoint x: 584, endPoint y: 357, distance: 35.0
click at [580, 325] on label "3 Stars" at bounding box center [591, 317] width 26 height 26
type textarea "*"
click at [594, 456] on button "Submit" at bounding box center [591, 459] width 70 height 32
